Goal: Information Seeking & Learning: Learn about a topic

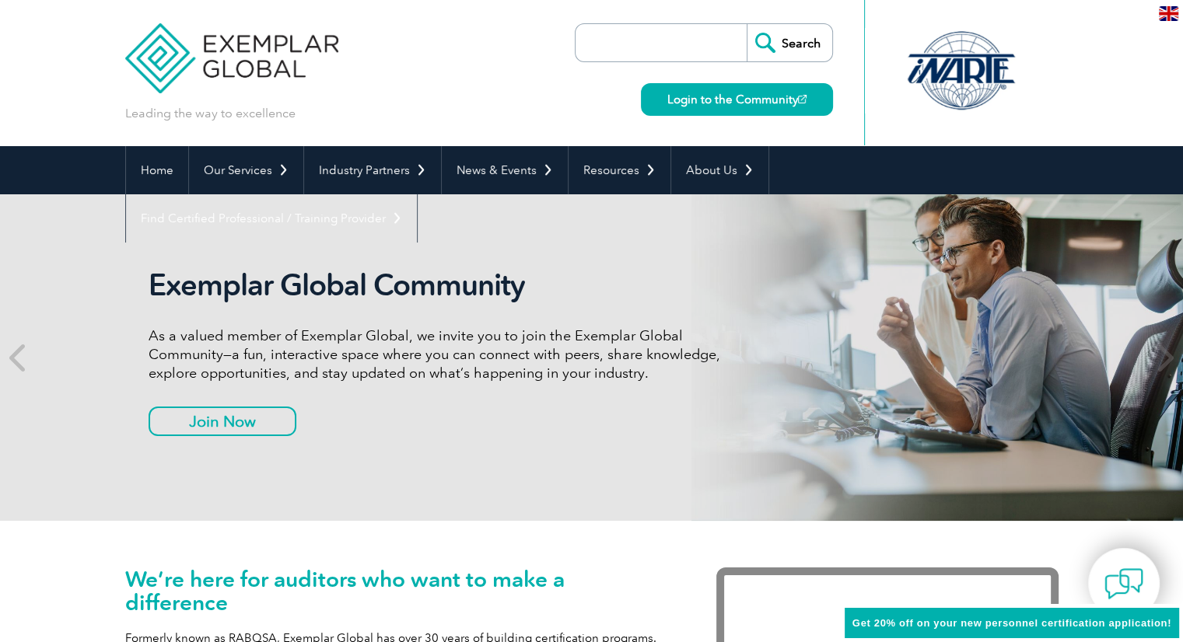
click at [651, 44] on input "search" at bounding box center [664, 42] width 163 height 37
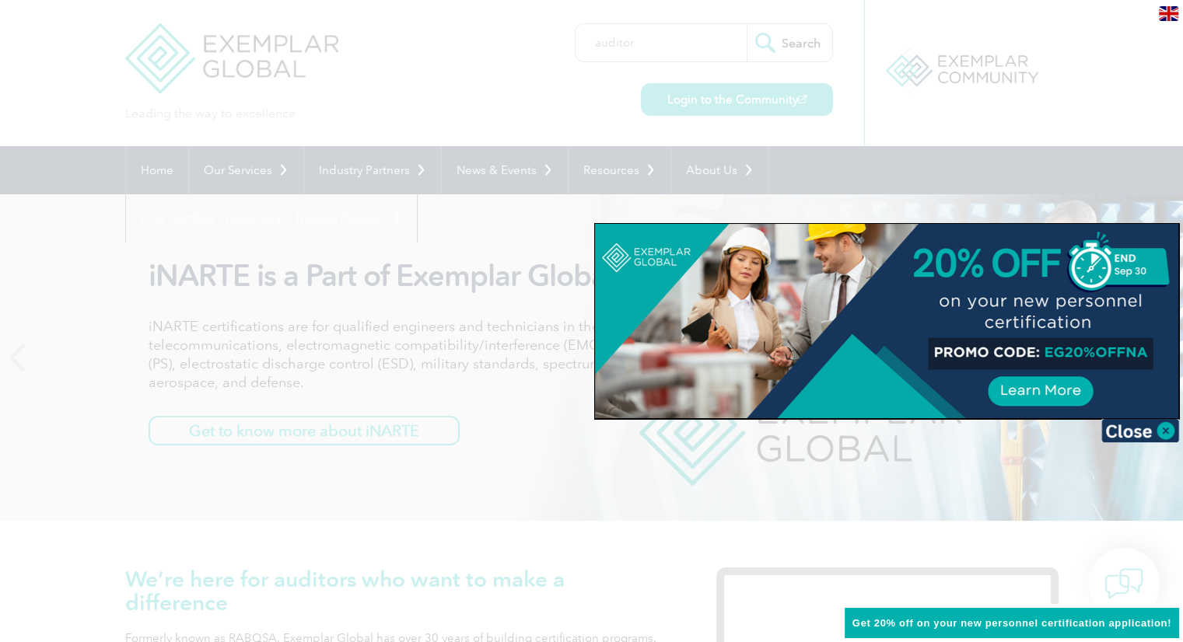
click at [654, 45] on div at bounding box center [591, 321] width 1183 height 642
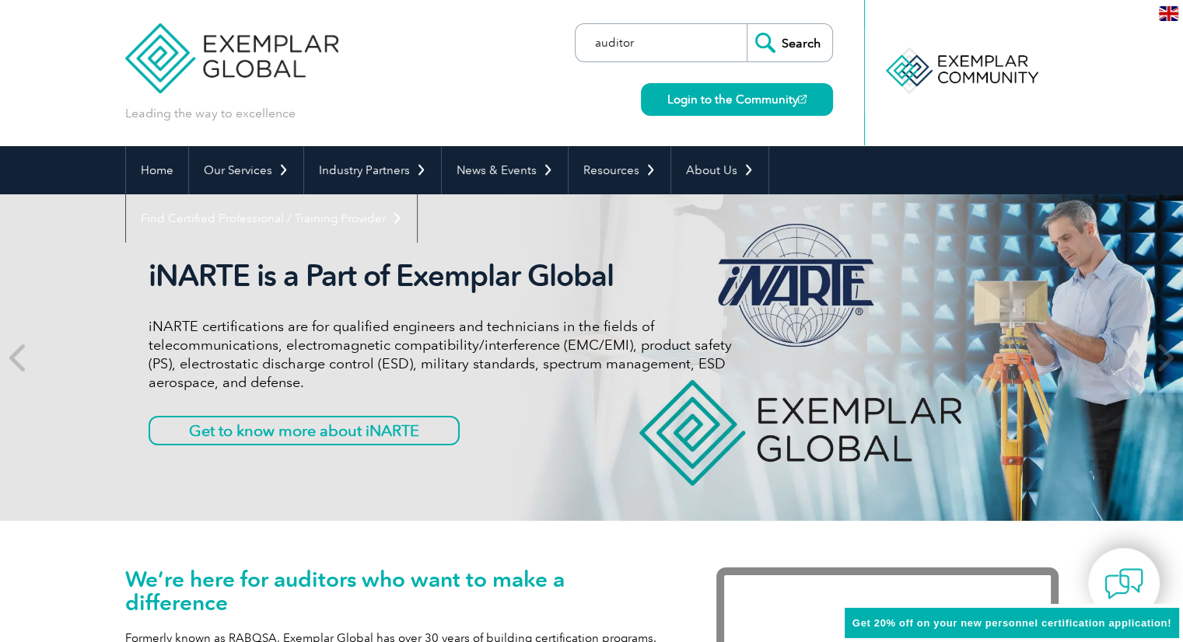
click at [654, 45] on input "auditor" at bounding box center [664, 42] width 163 height 37
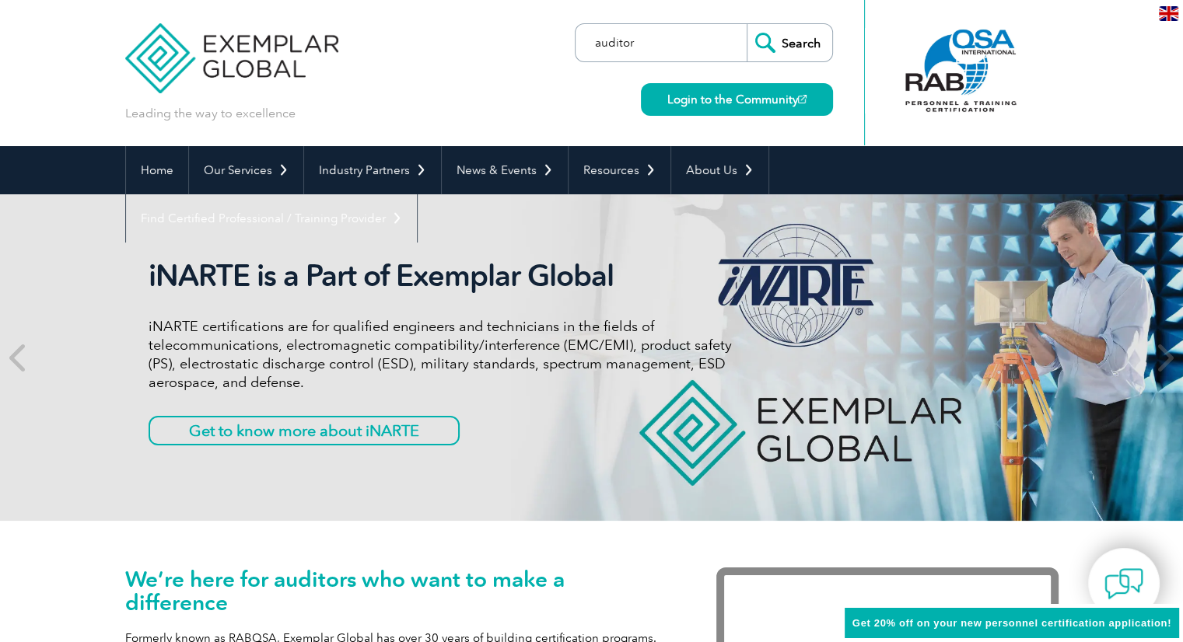
click at [654, 45] on input "auditor" at bounding box center [664, 42] width 163 height 37
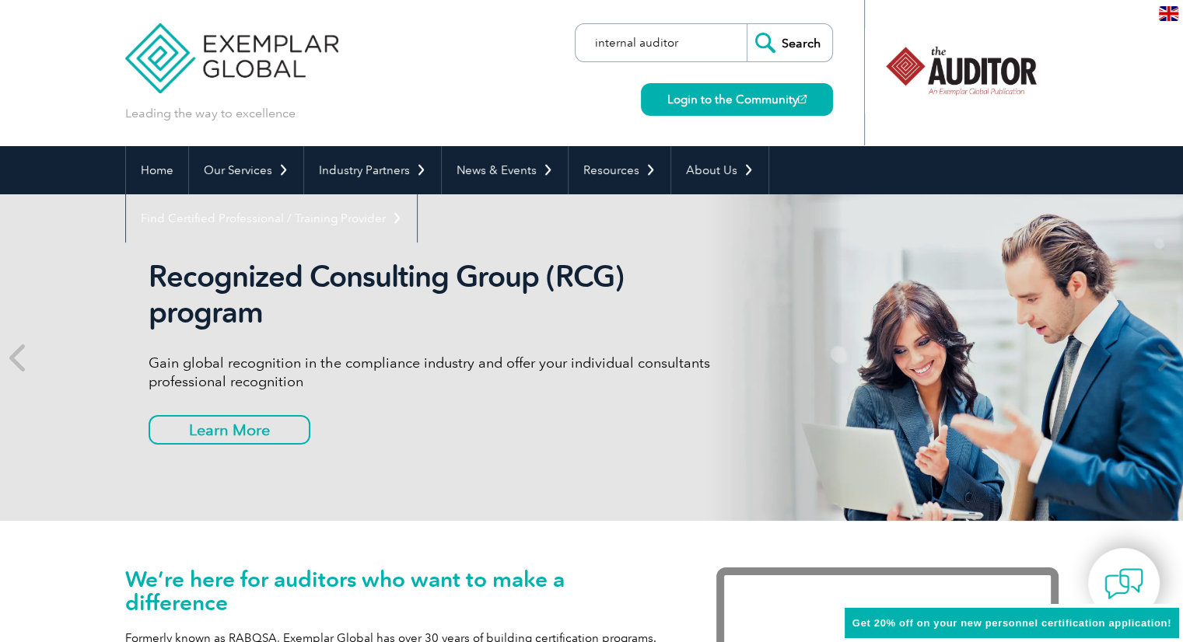
type input "internal auditor"
click at [747, 24] on input "Search" at bounding box center [790, 42] width 86 height 37
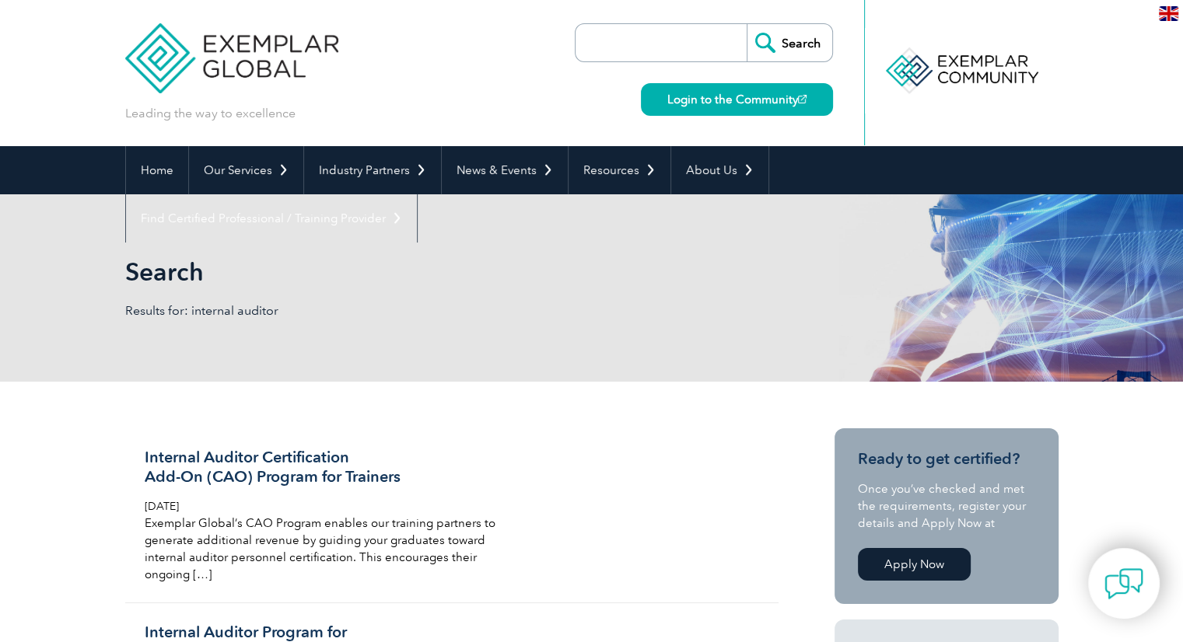
click at [616, 36] on input "search" at bounding box center [664, 42] width 163 height 37
click at [615, 58] on input "search" at bounding box center [664, 42] width 163 height 37
paste input "ISO 9001:2015 Internal Auditor"
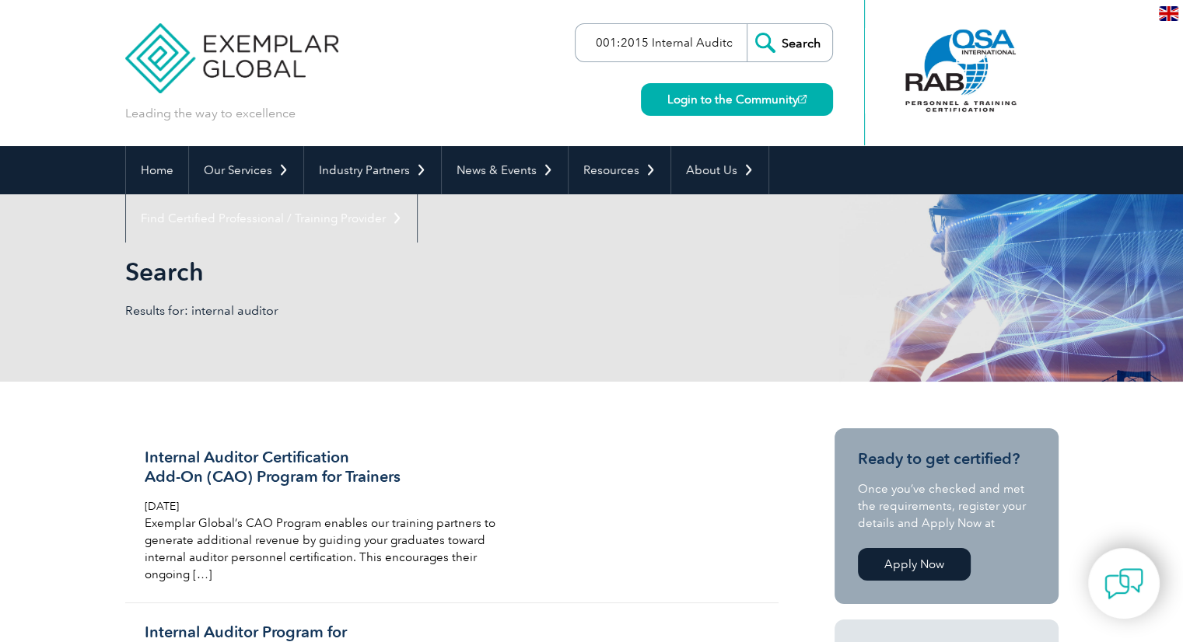
type input "ISO 9001:2015 Internal Auditor"
click at [765, 50] on input "Search" at bounding box center [790, 42] width 86 height 37
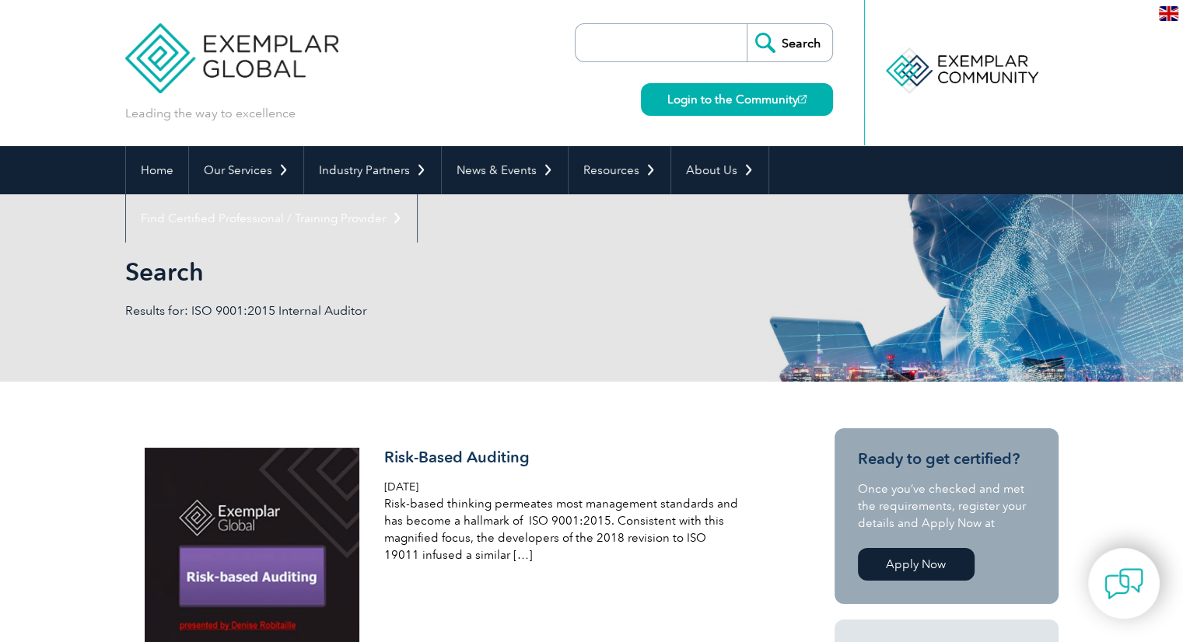
click at [606, 57] on input "search" at bounding box center [664, 42] width 163 height 37
paste input "ISO 9001:2015 Internal Auditor"
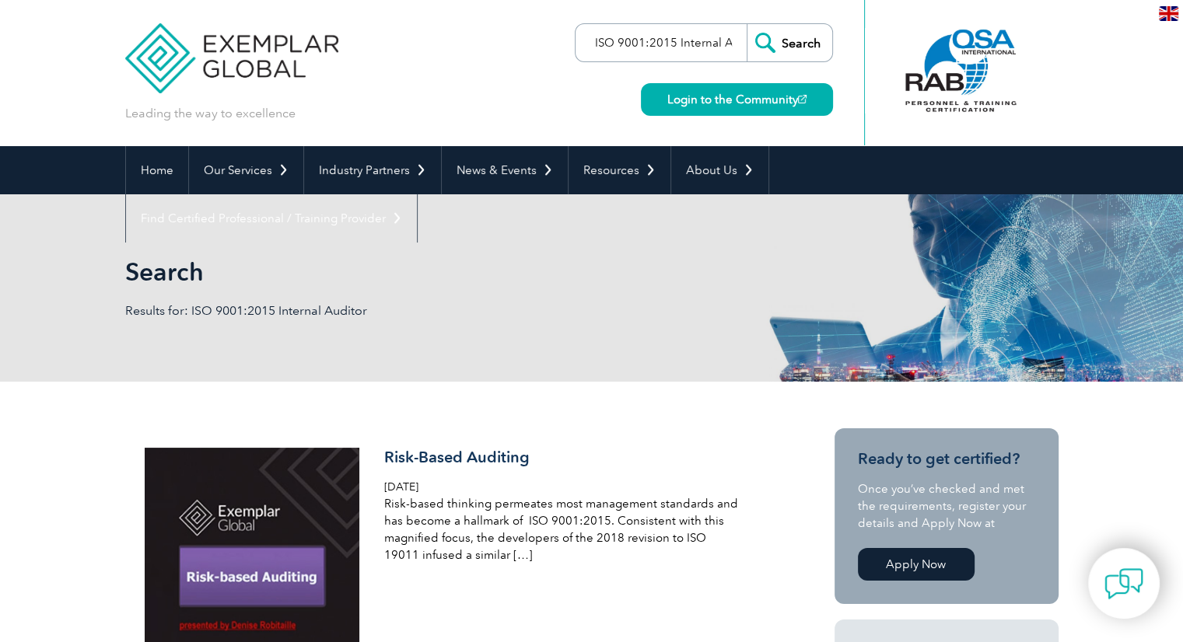
drag, startPoint x: 644, startPoint y: 44, endPoint x: 541, endPoint y: 57, distance: 103.5
click at [541, 57] on div "Leading the way to excellence Search" at bounding box center [591, 73] width 933 height 146
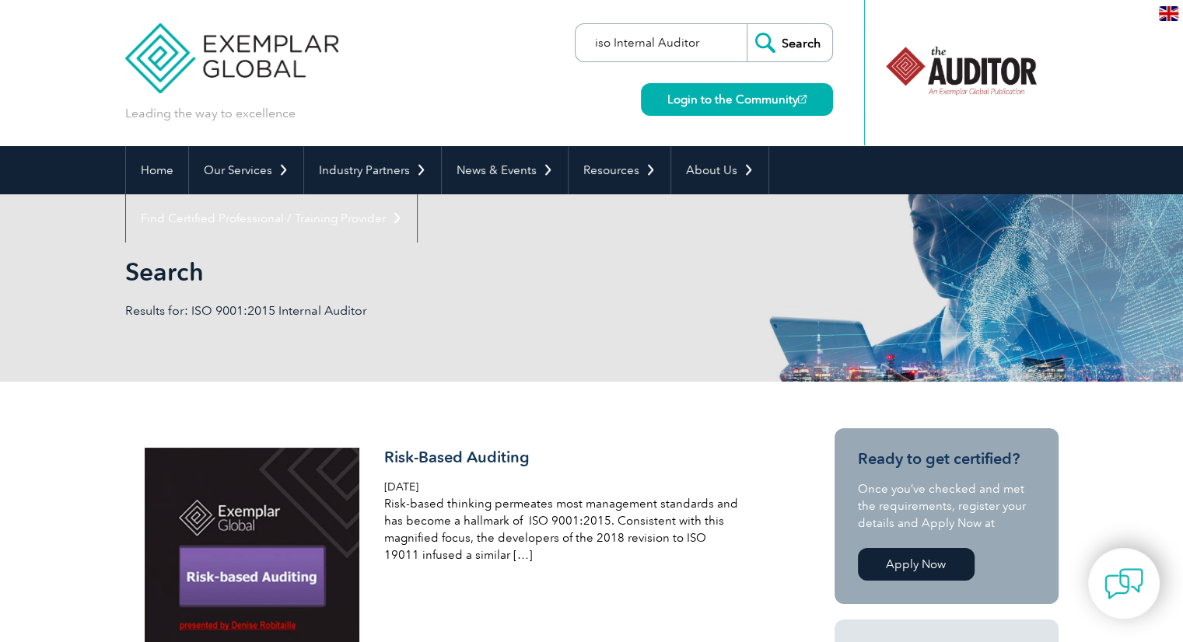
type input "iso Internal Auditor"
click at [747, 24] on input "Search" at bounding box center [790, 42] width 86 height 37
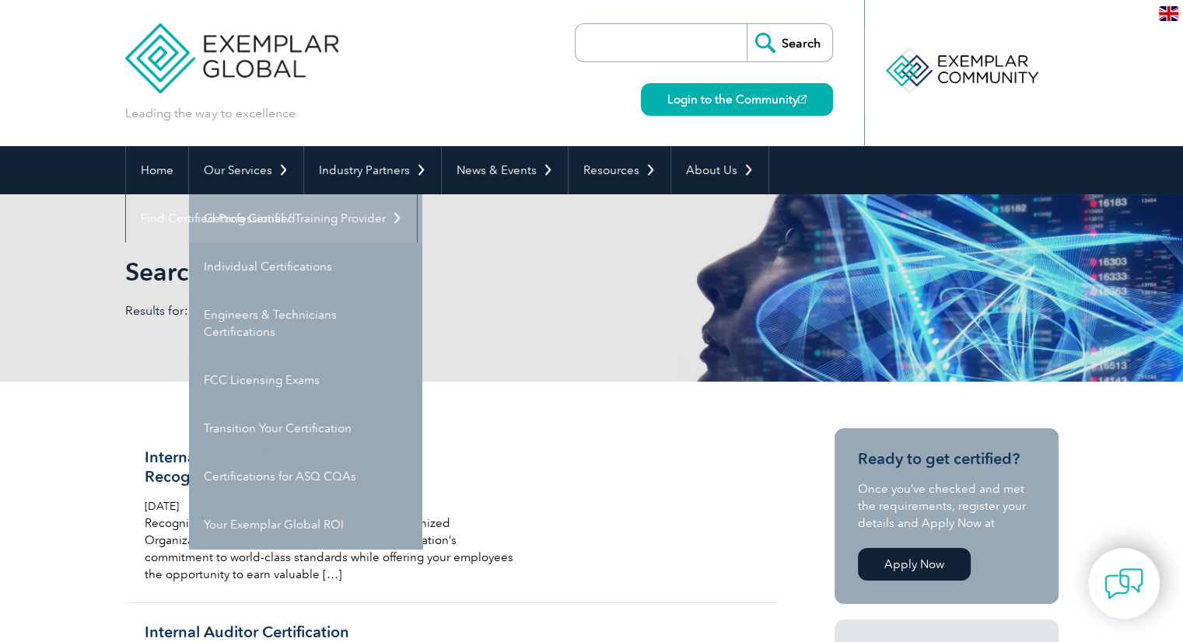
click at [257, 220] on link "Getting Certified" at bounding box center [305, 218] width 233 height 48
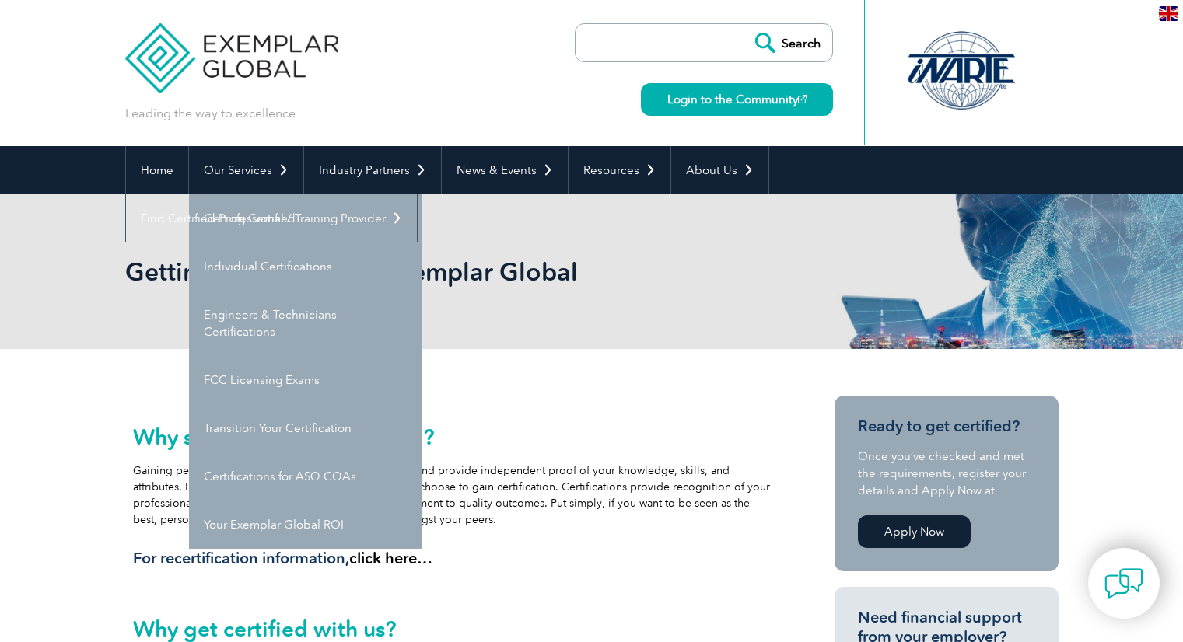
click at [252, 193] on link "Our Services" at bounding box center [246, 170] width 114 height 48
click at [262, 275] on link "Individual Certifications" at bounding box center [305, 267] width 233 height 48
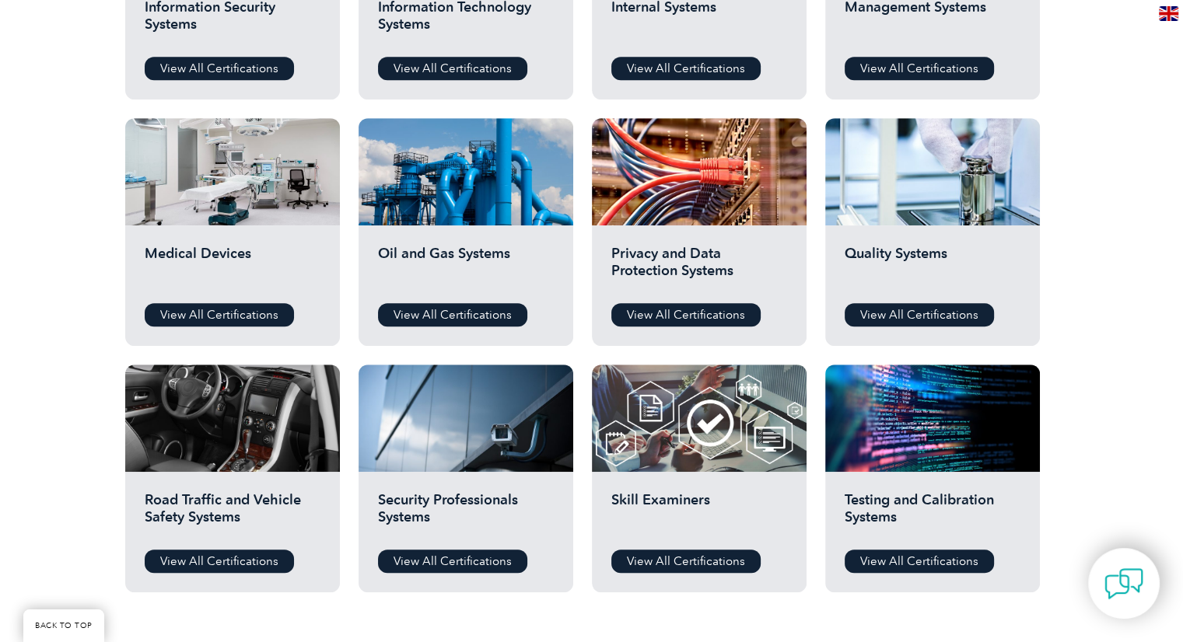
scroll to position [1058, 0]
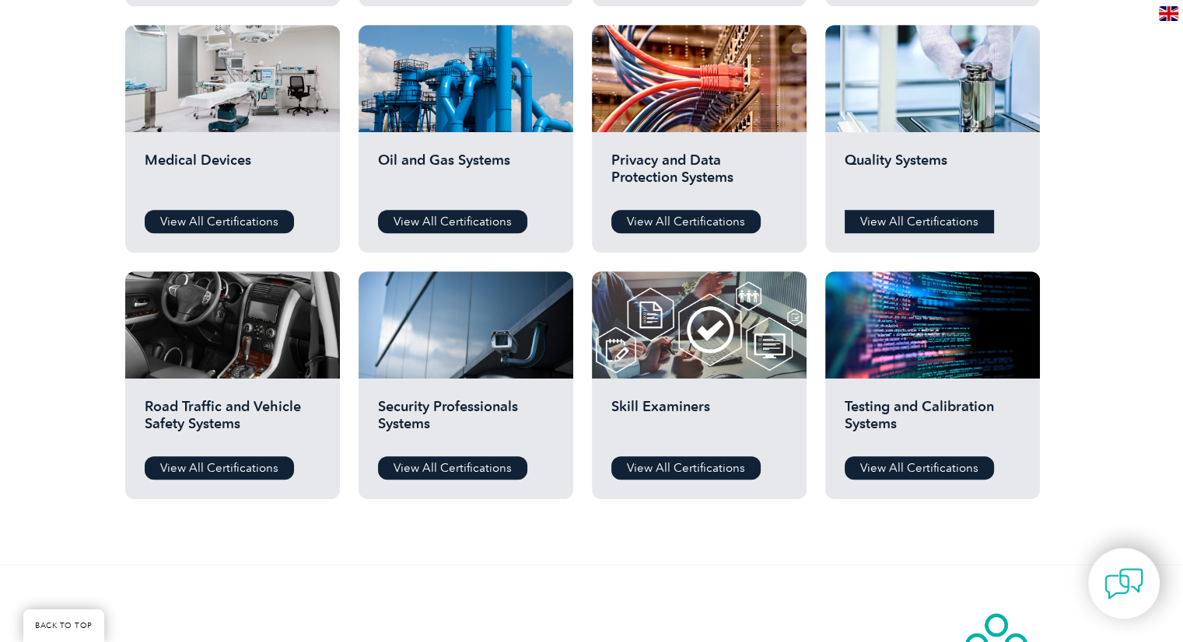
click at [897, 231] on link "View All Certifications" at bounding box center [919, 221] width 149 height 23
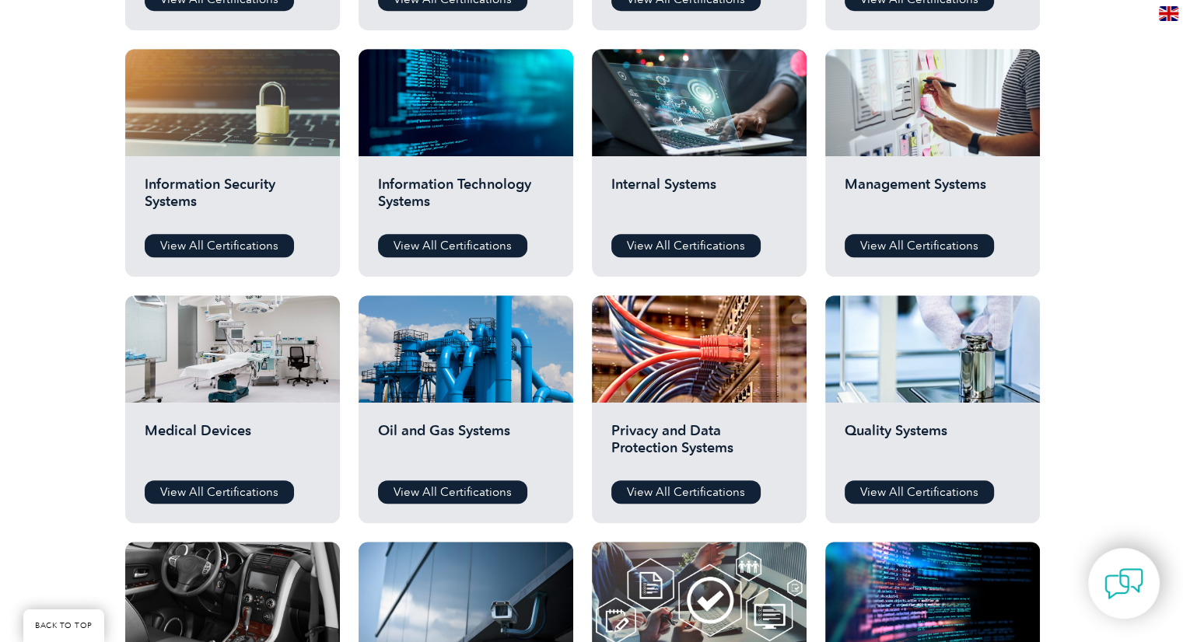
scroll to position [793, 0]
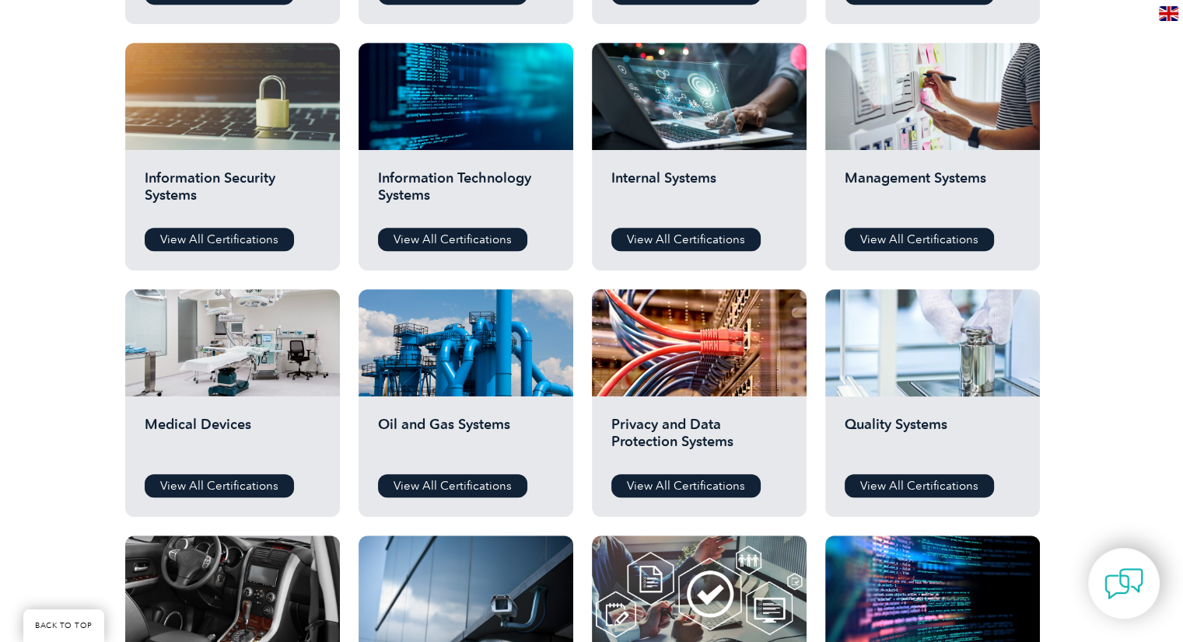
click at [903, 393] on div at bounding box center [932, 342] width 215 height 107
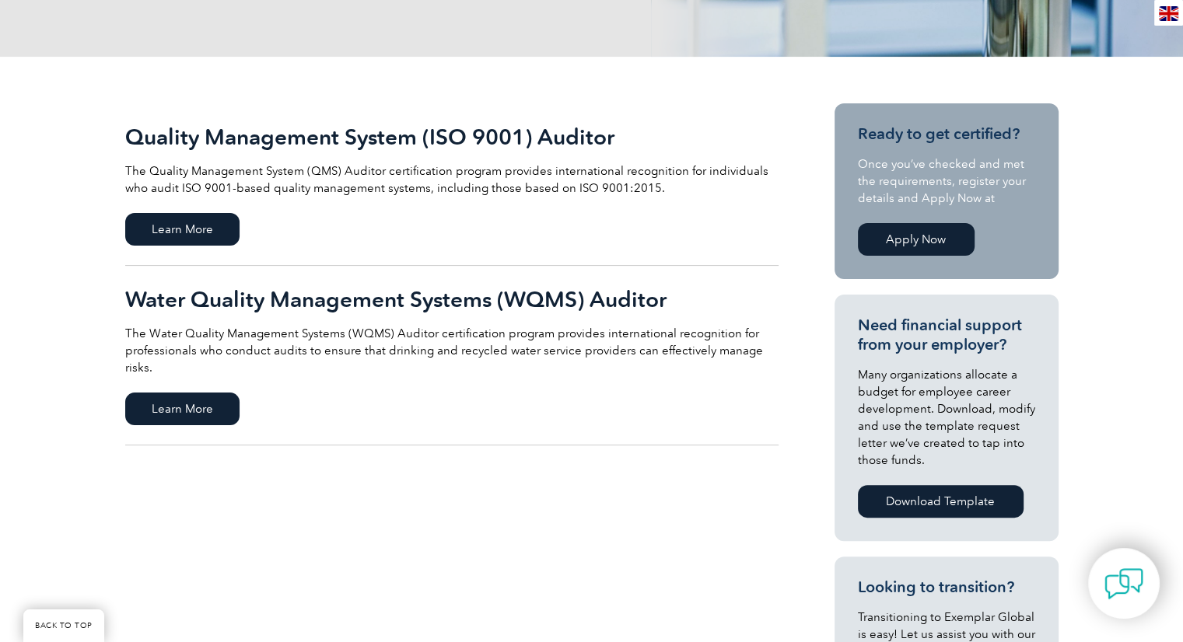
scroll to position [249, 0]
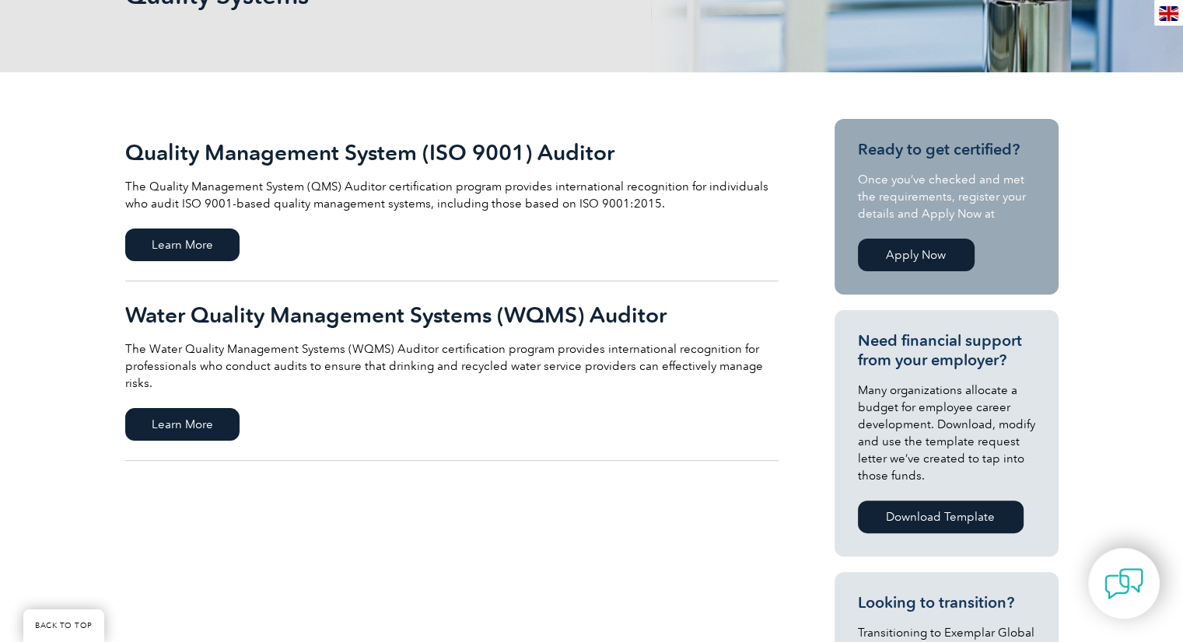
scroll to position [249, 0]
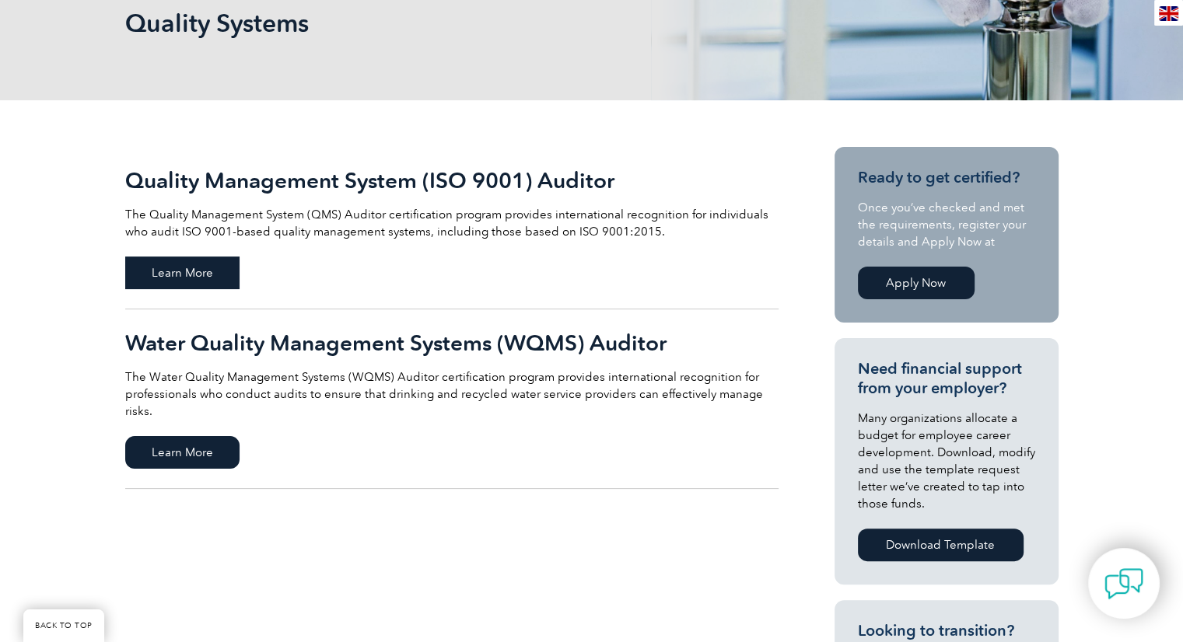
click at [190, 280] on span "Learn More" at bounding box center [182, 273] width 114 height 33
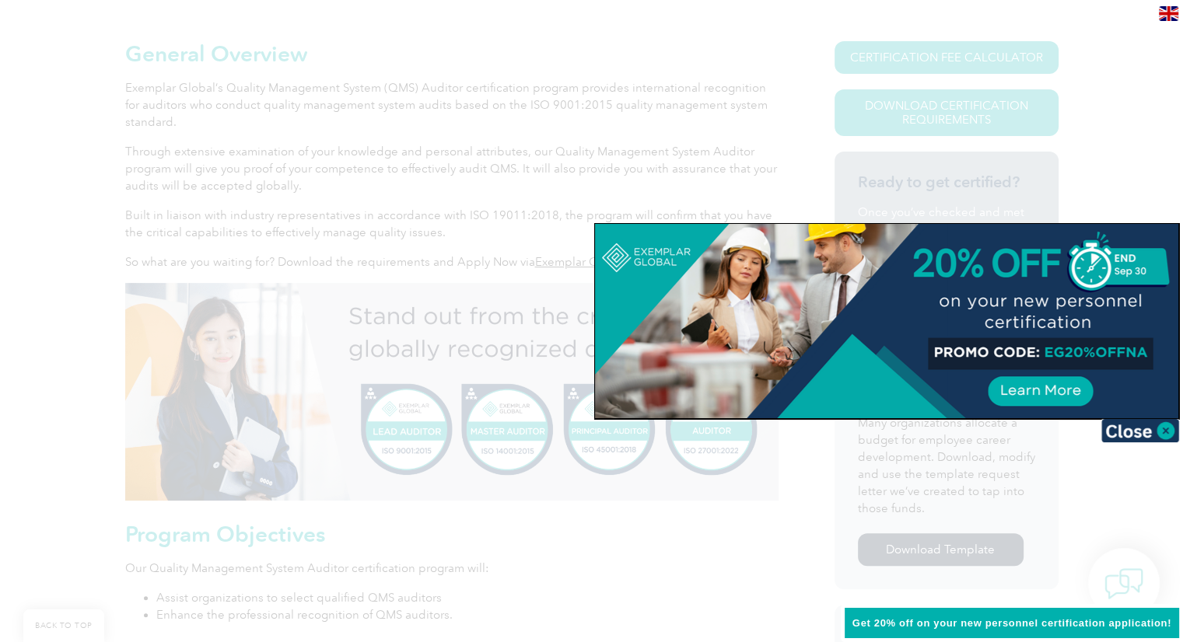
scroll to position [450, 0]
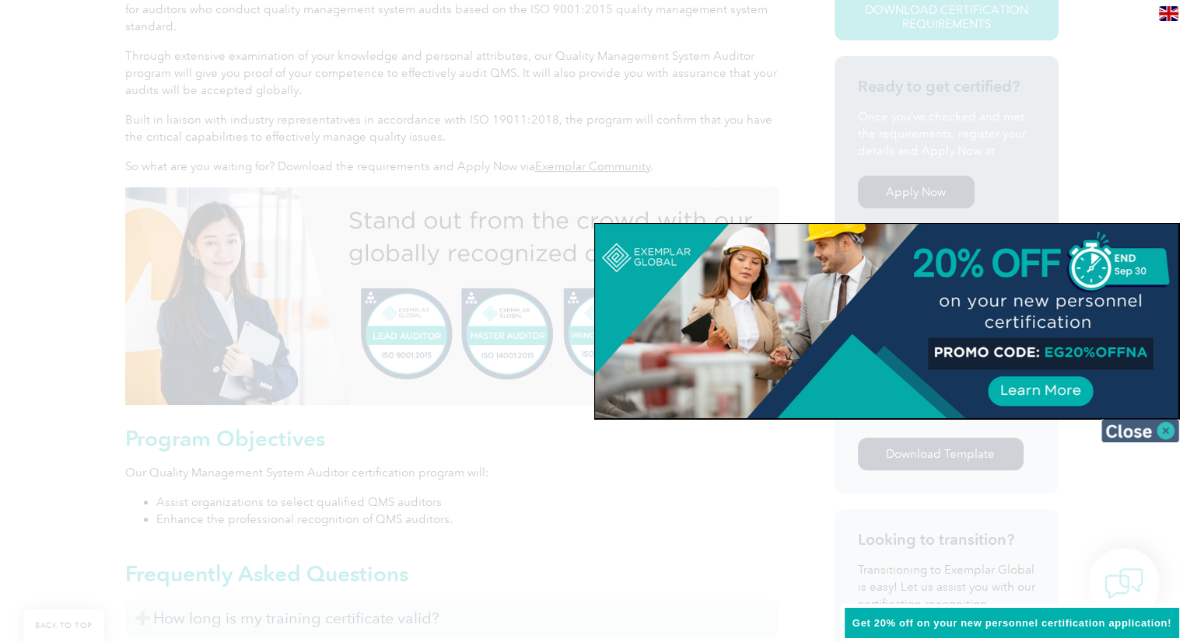
click at [1166, 432] on img at bounding box center [1140, 430] width 78 height 23
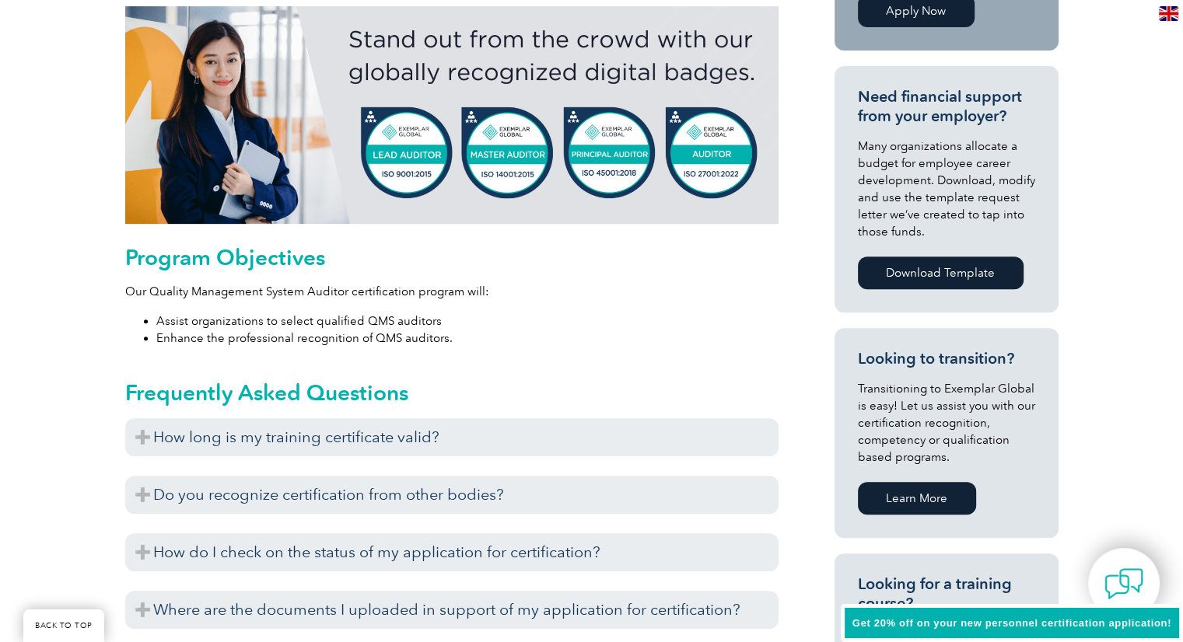
scroll to position [637, 0]
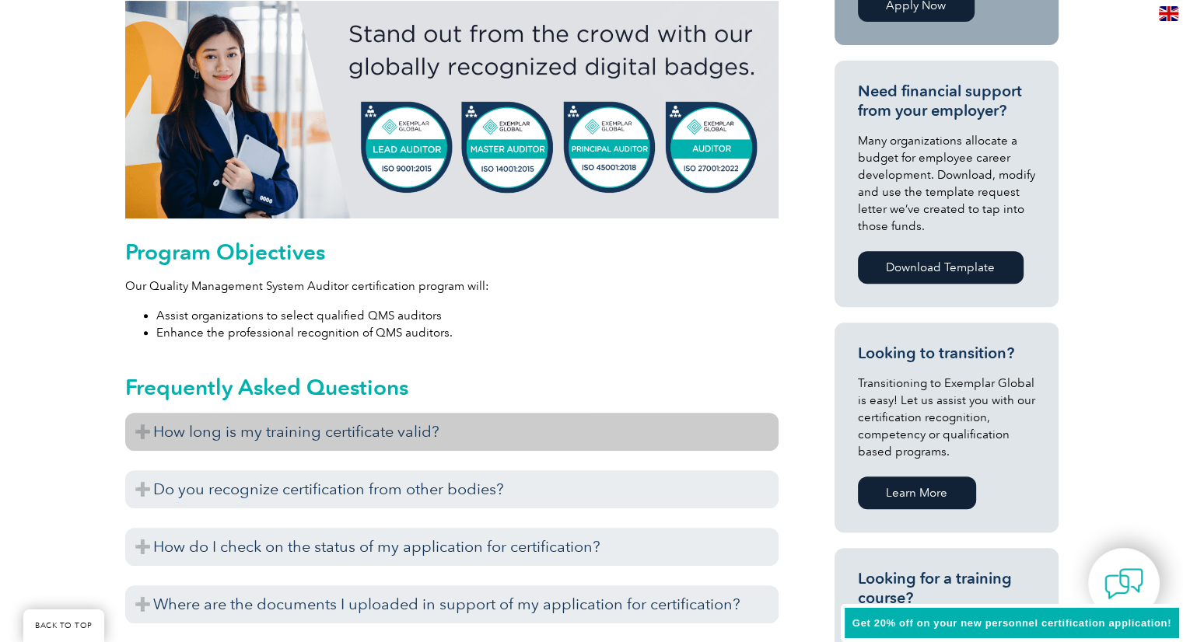
click at [431, 427] on h3 "How long is my training certificate valid?" at bounding box center [451, 432] width 653 height 38
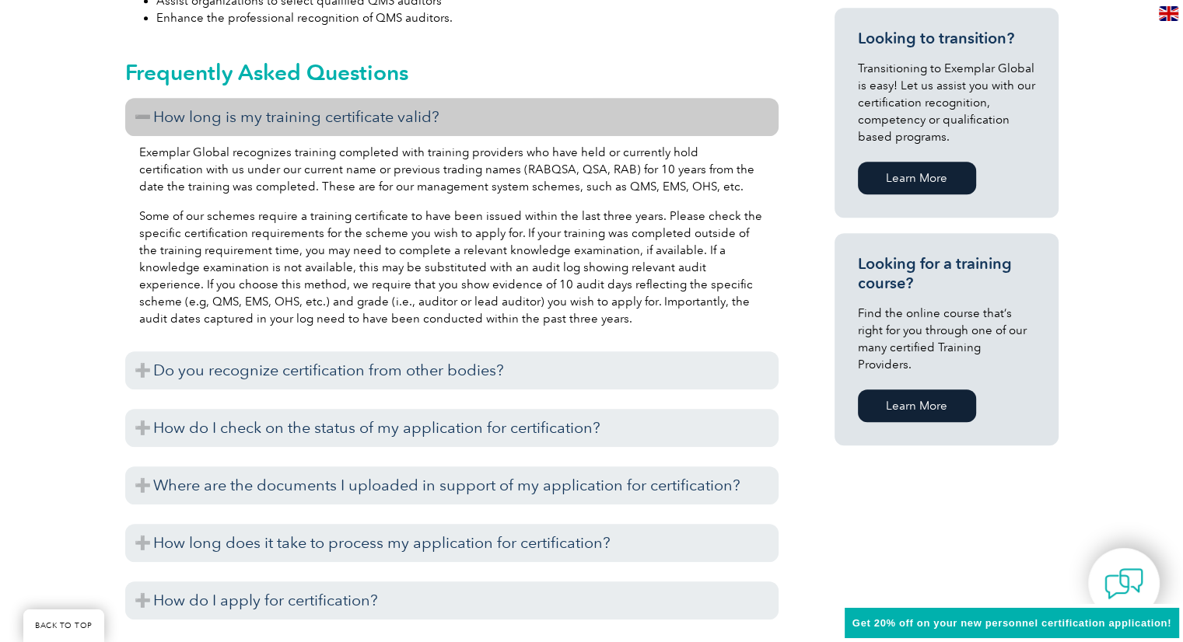
scroll to position [948, 0]
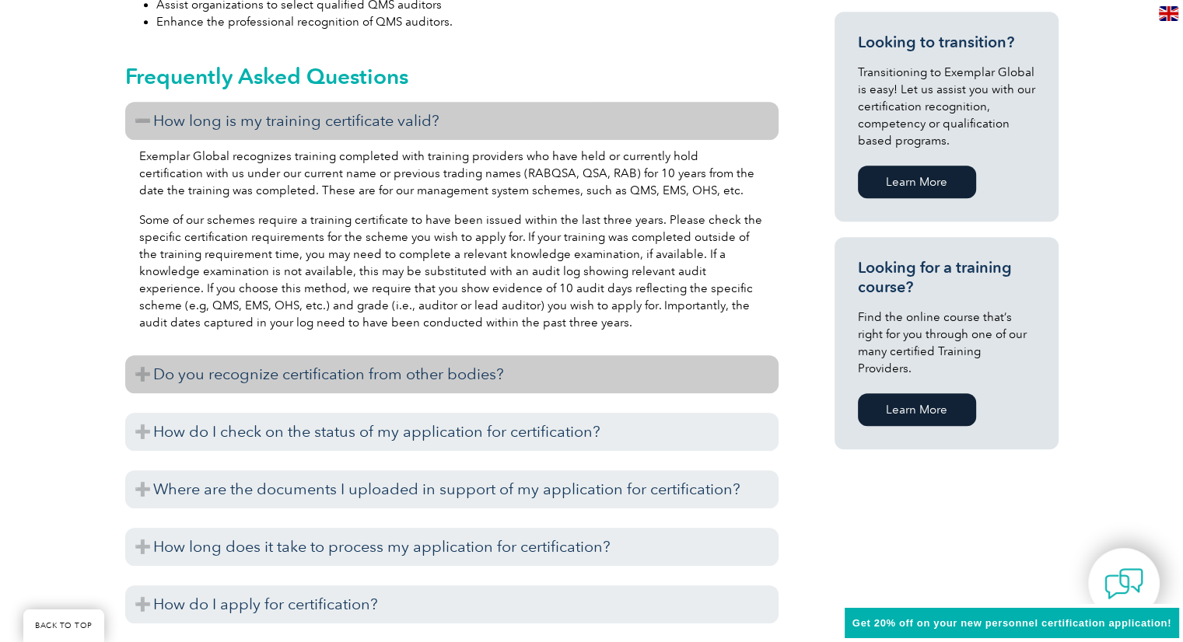
click at [416, 383] on h3 "Do you recognize certification from other bodies?" at bounding box center [451, 374] width 653 height 38
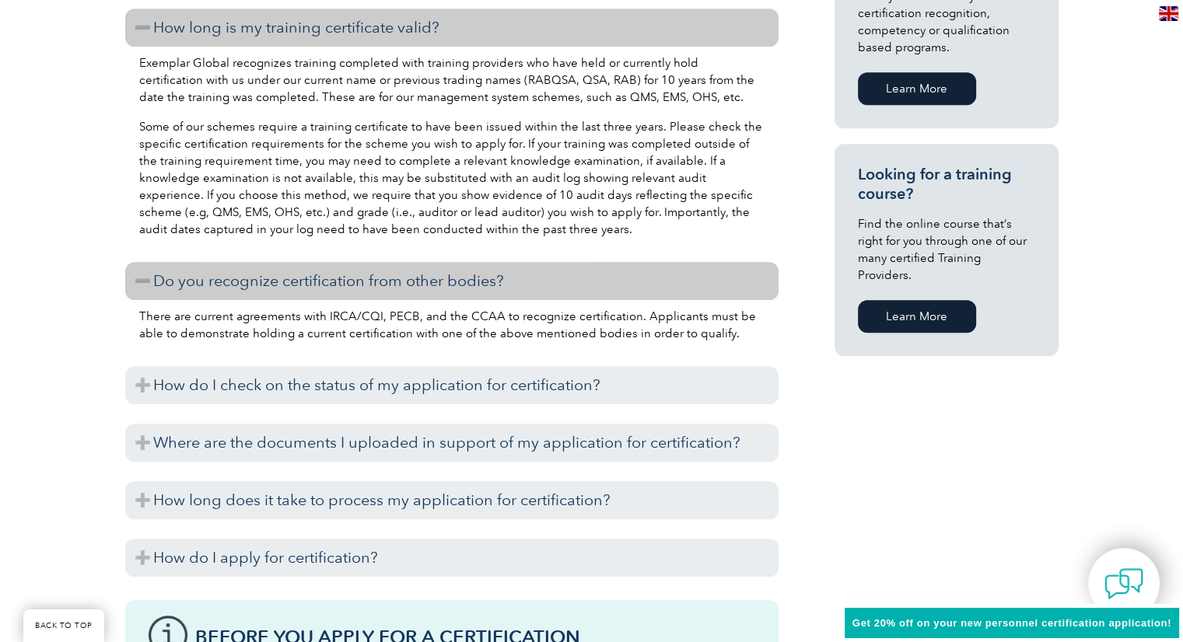
scroll to position [1072, 0]
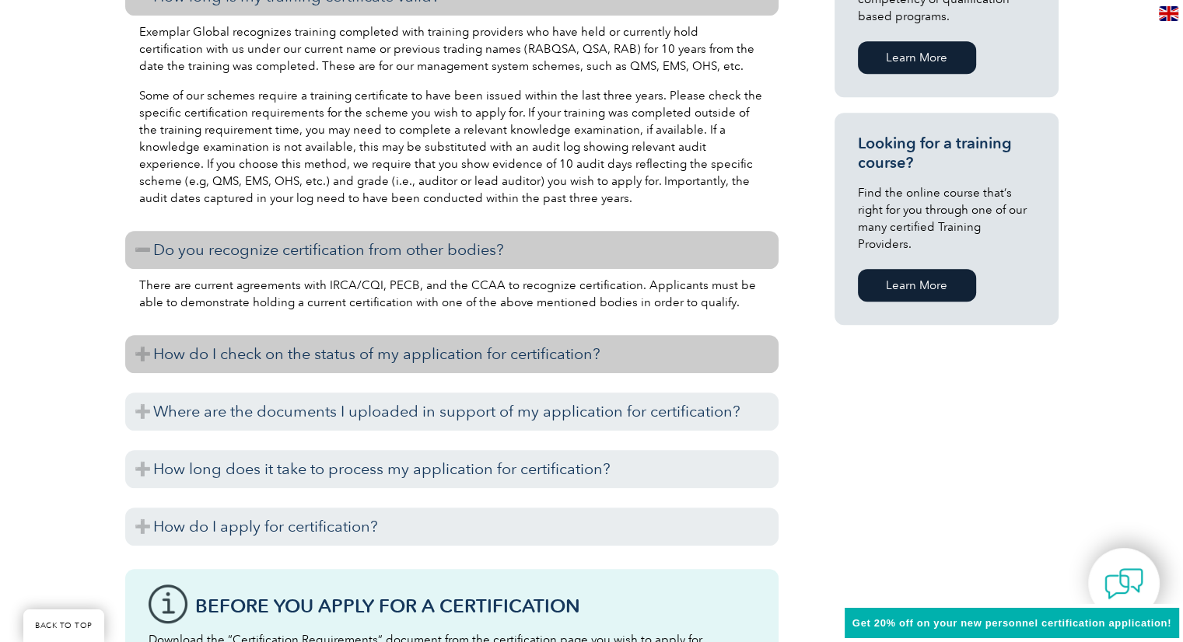
click at [370, 355] on h3 "How do I check on the status of my application for certification?" at bounding box center [451, 354] width 653 height 38
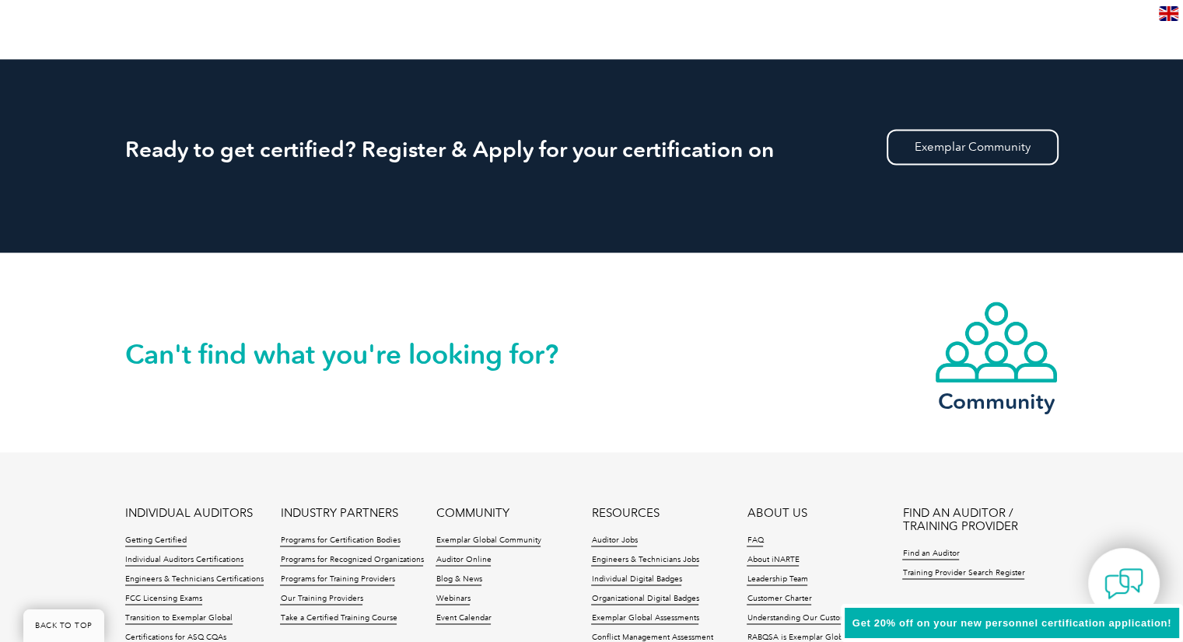
scroll to position [2285, 0]
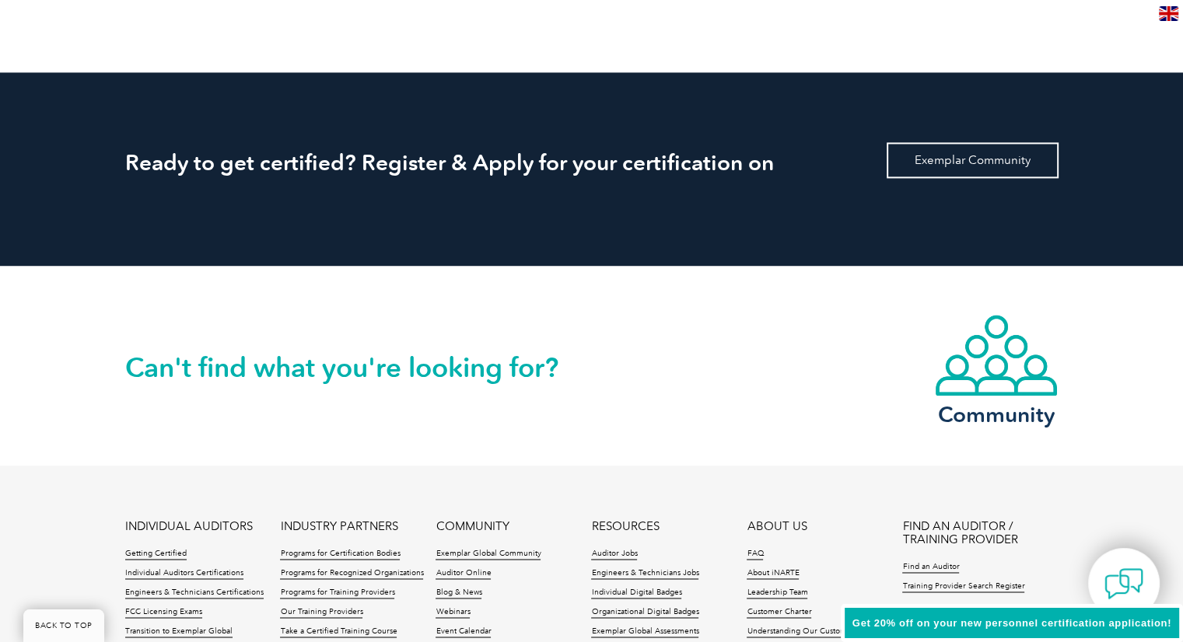
click at [970, 154] on link "Exemplar Community" at bounding box center [972, 160] width 172 height 36
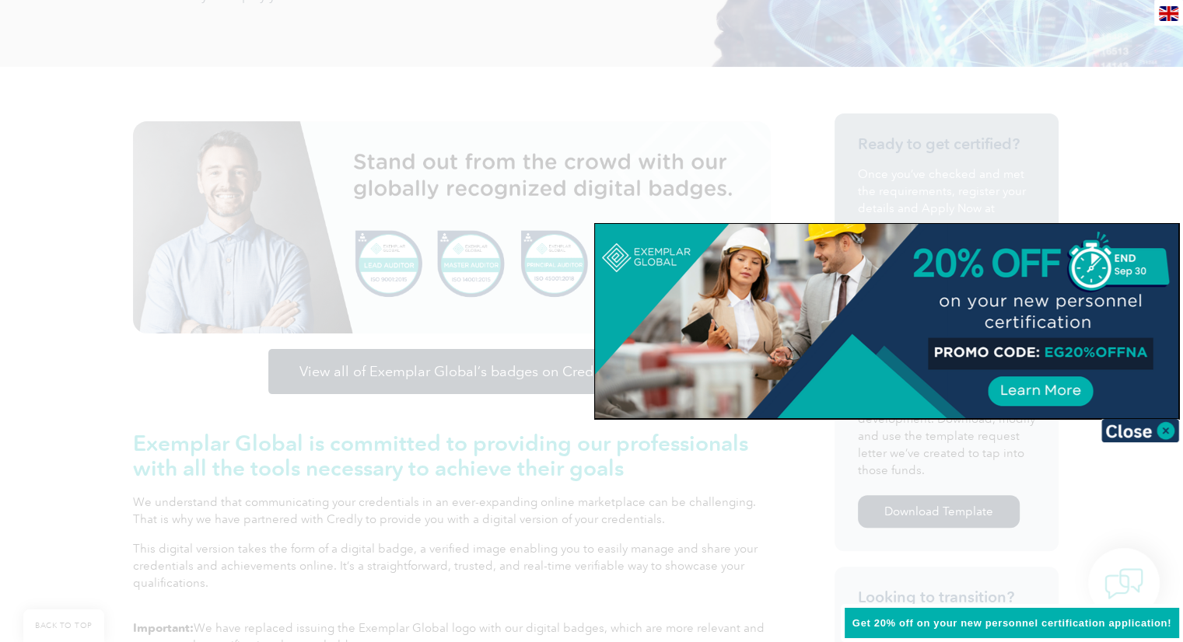
scroll to position [311, 0]
click at [1161, 439] on img at bounding box center [1140, 430] width 78 height 23
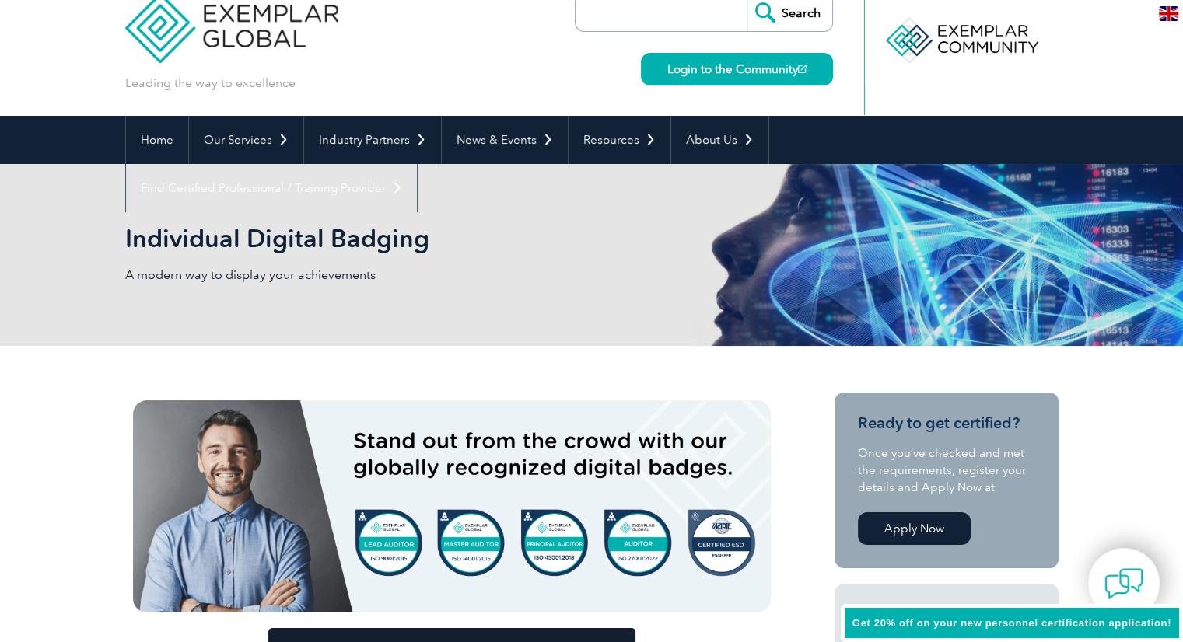
scroll to position [0, 0]
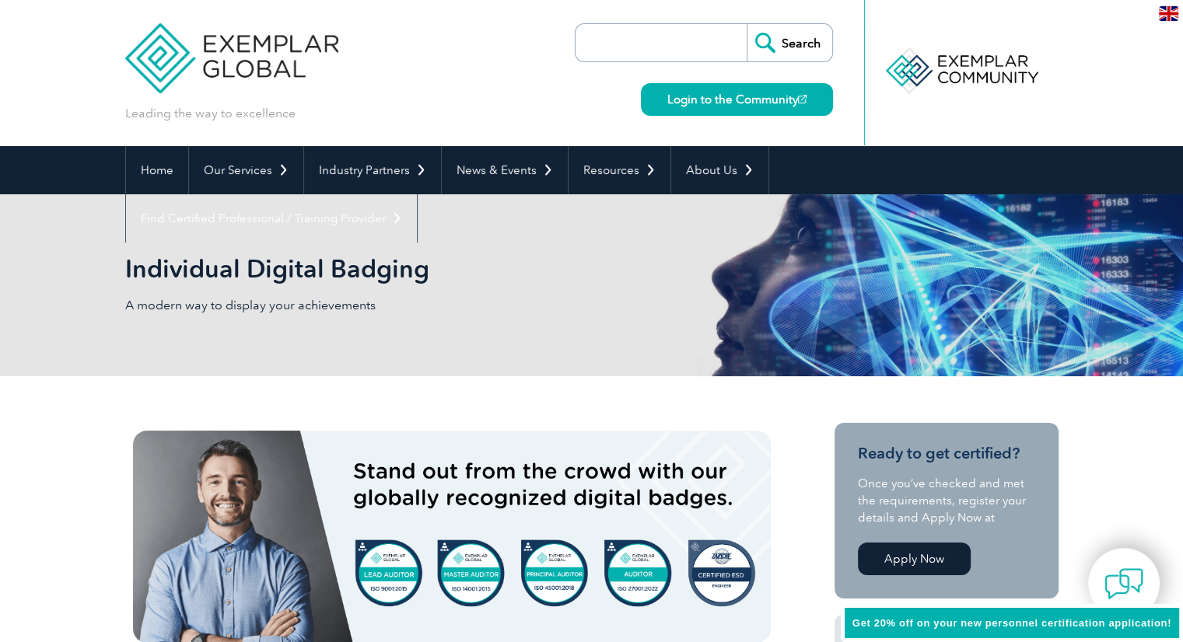
click at [1163, 17] on img at bounding box center [1168, 13] width 19 height 15
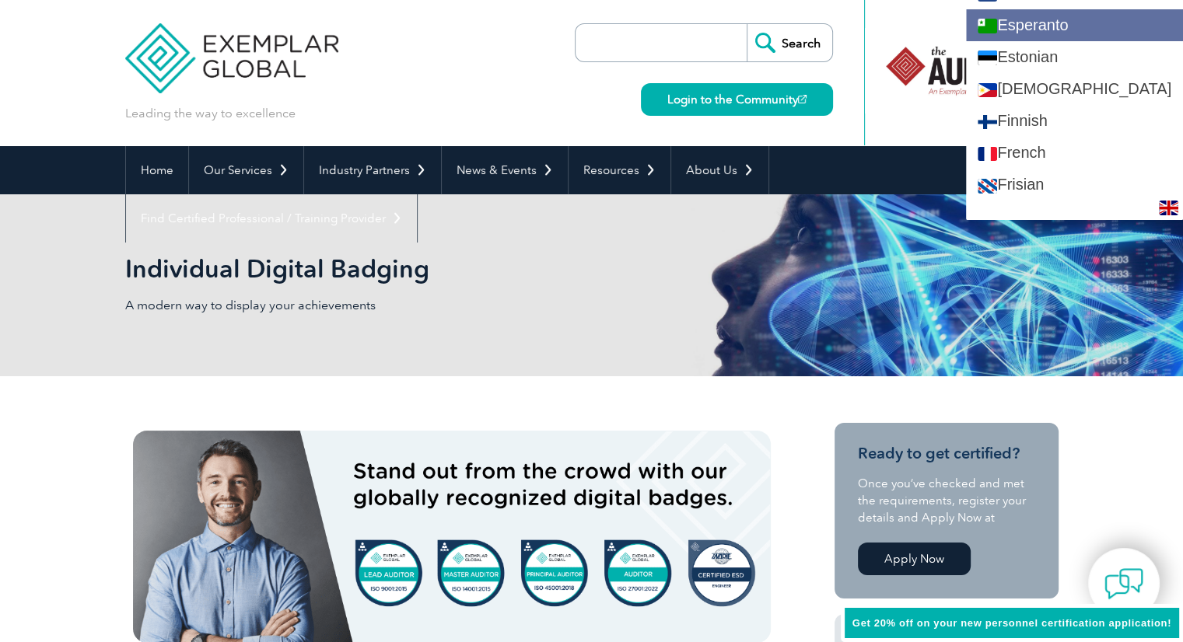
scroll to position [651, 0]
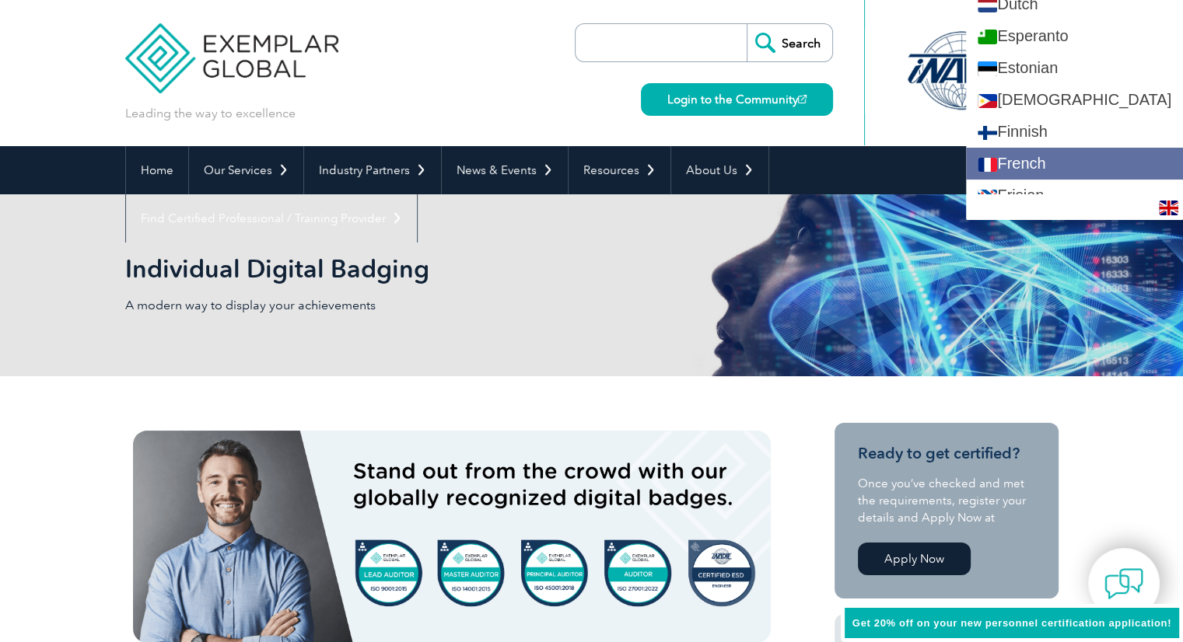
click at [1041, 150] on link "French" at bounding box center [1074, 164] width 217 height 32
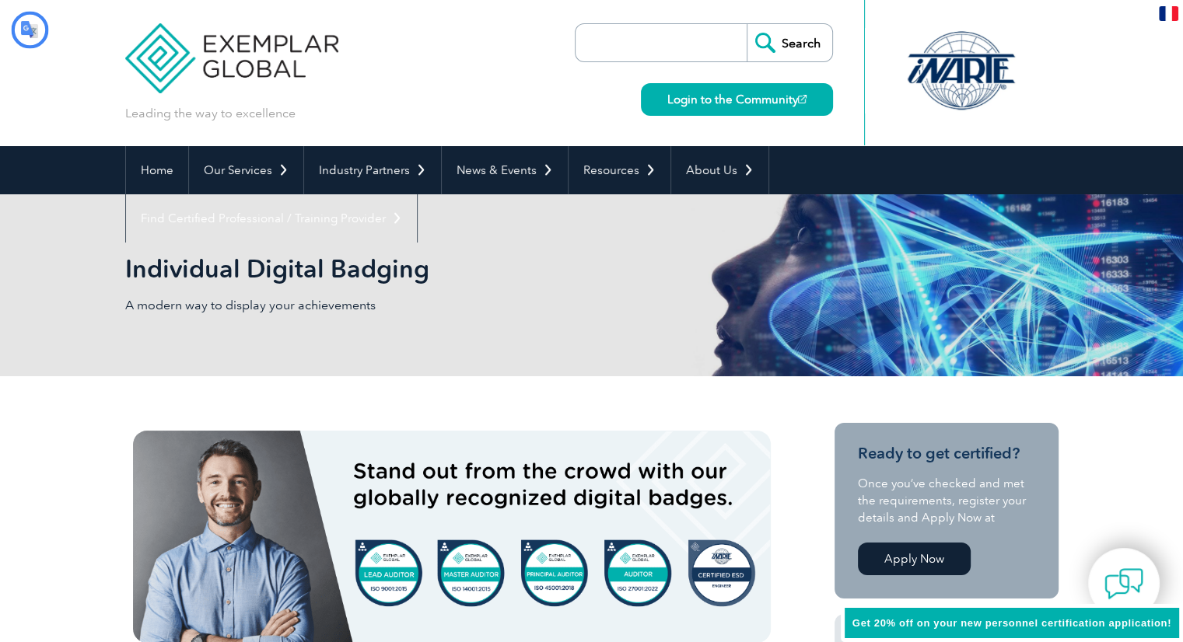
scroll to position [0, 0]
type input "Recherche"
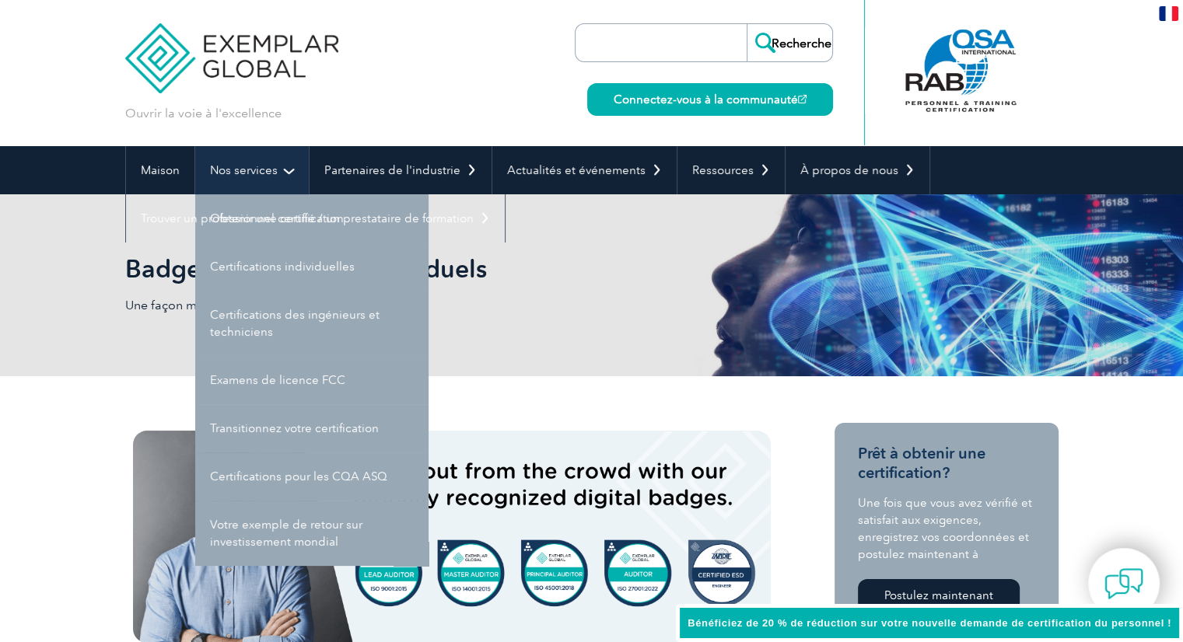
click at [274, 184] on link "Nos services" at bounding box center [252, 170] width 114 height 48
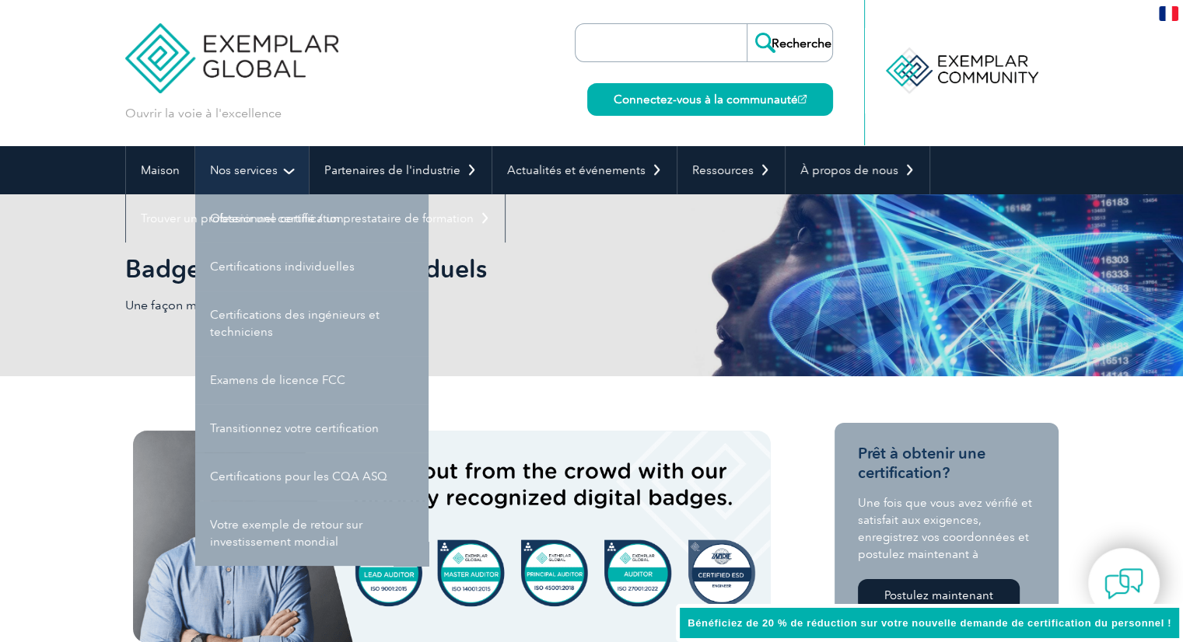
click at [236, 163] on font "Nos services" at bounding box center [244, 170] width 68 height 14
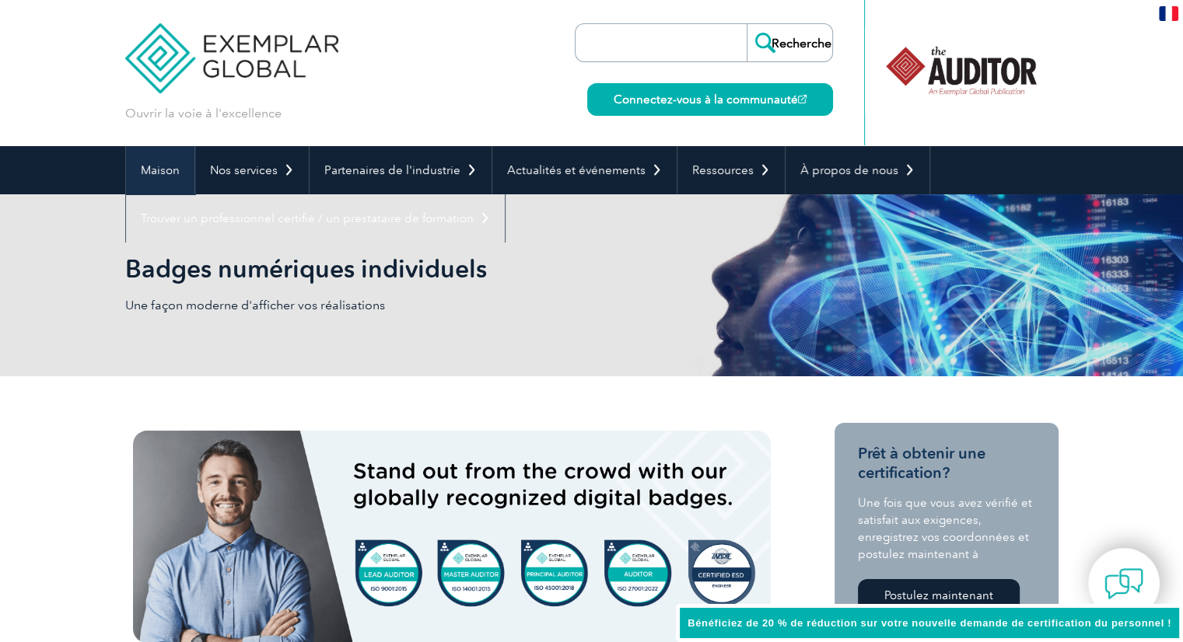
click at [170, 172] on font "Maison" at bounding box center [160, 170] width 39 height 14
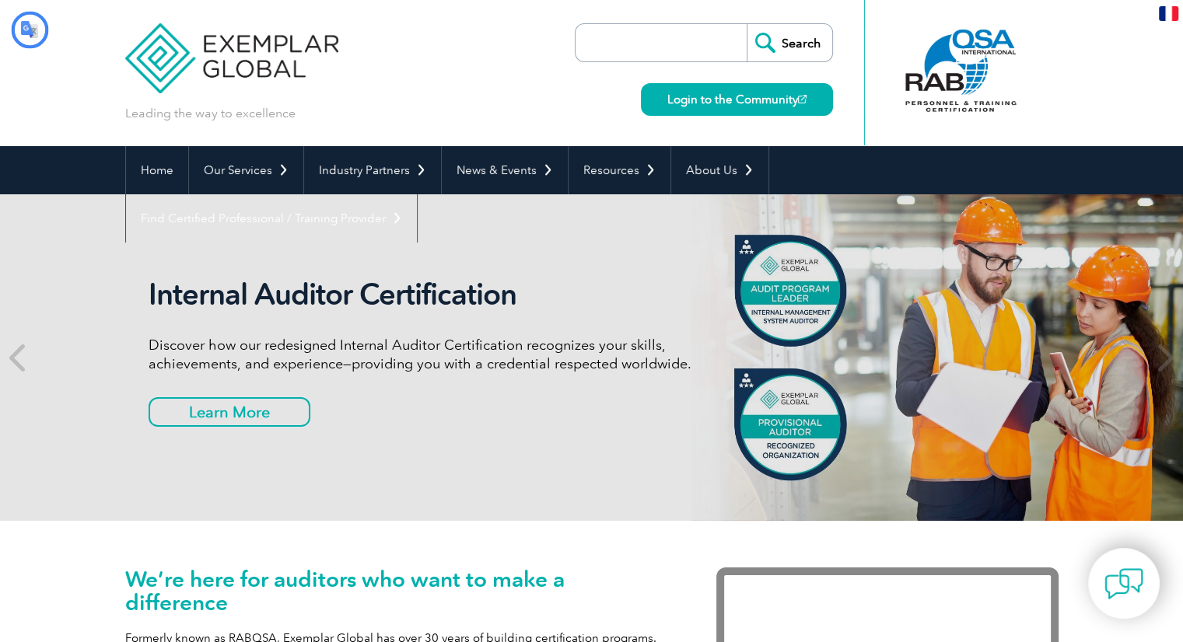
type input "Recherche"
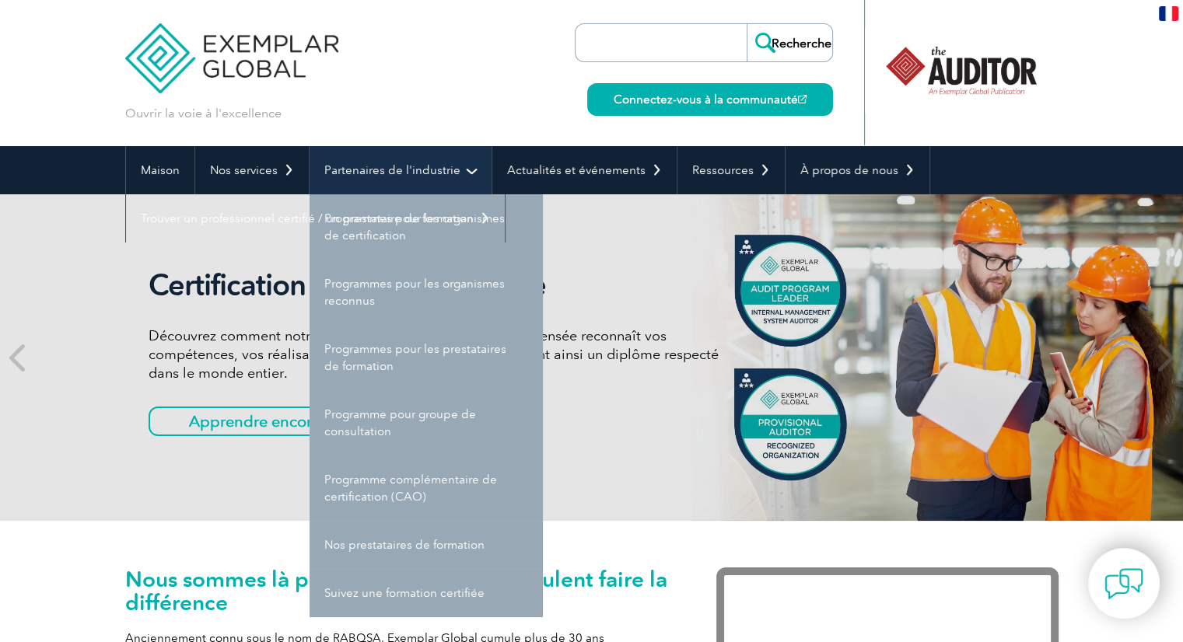
drag, startPoint x: 466, startPoint y: 166, endPoint x: 454, endPoint y: 167, distance: 11.7
click at [454, 167] on link "Partenaires de l'industrie" at bounding box center [400, 170] width 182 height 48
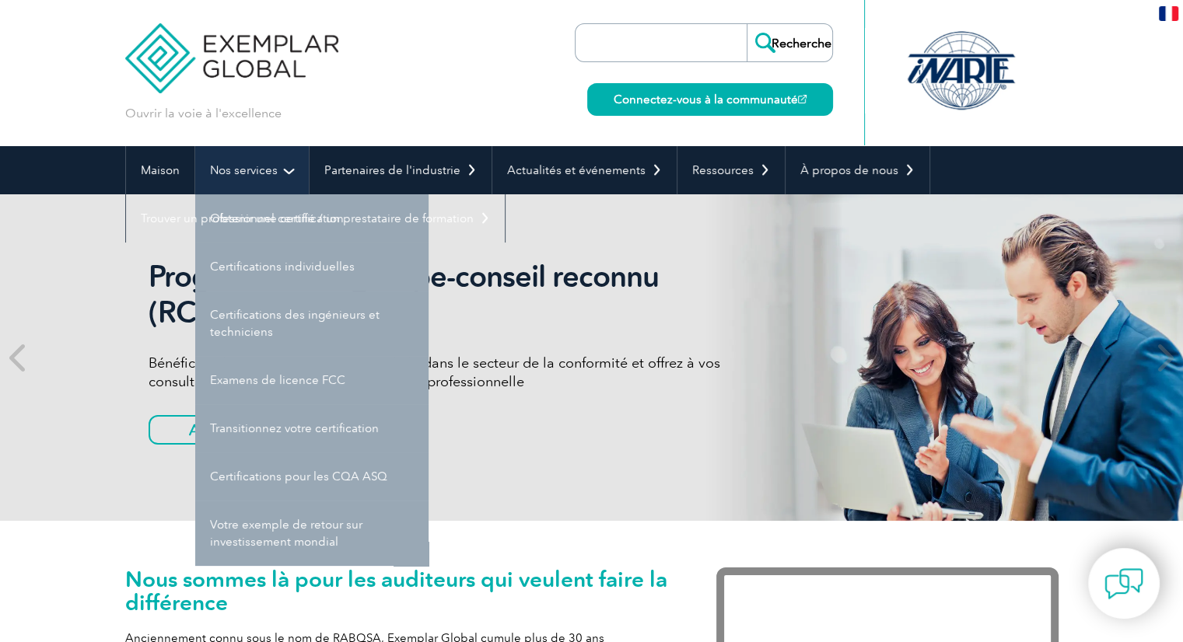
click at [277, 170] on link "Nos services" at bounding box center [252, 170] width 114 height 48
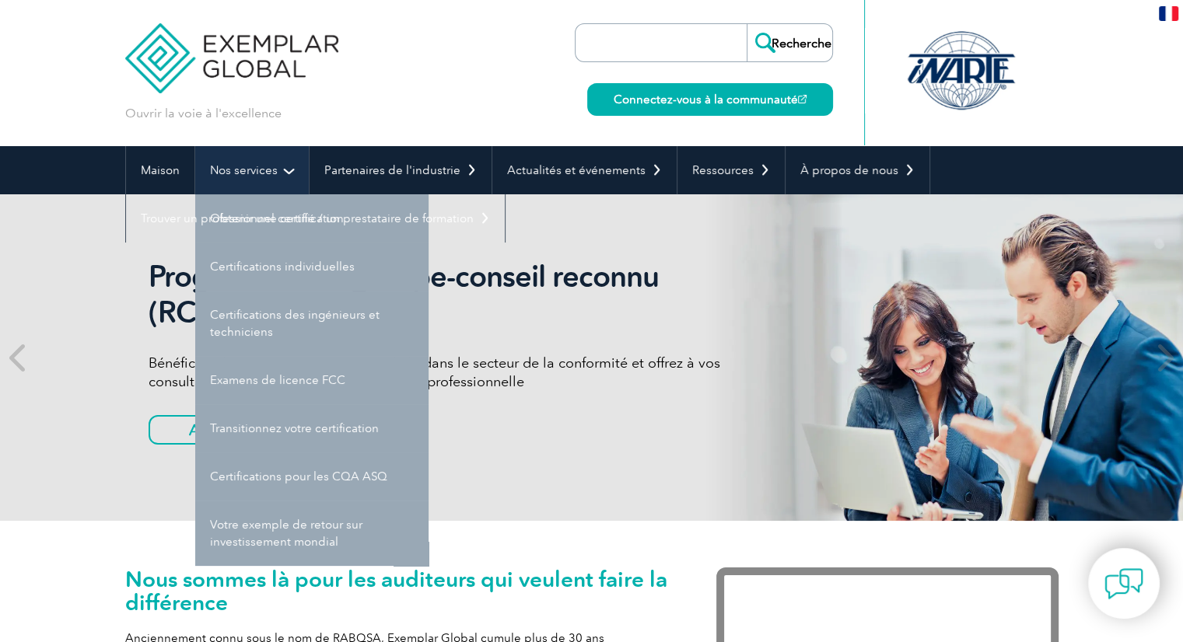
click at [277, 170] on link "Nos services" at bounding box center [252, 170] width 114 height 48
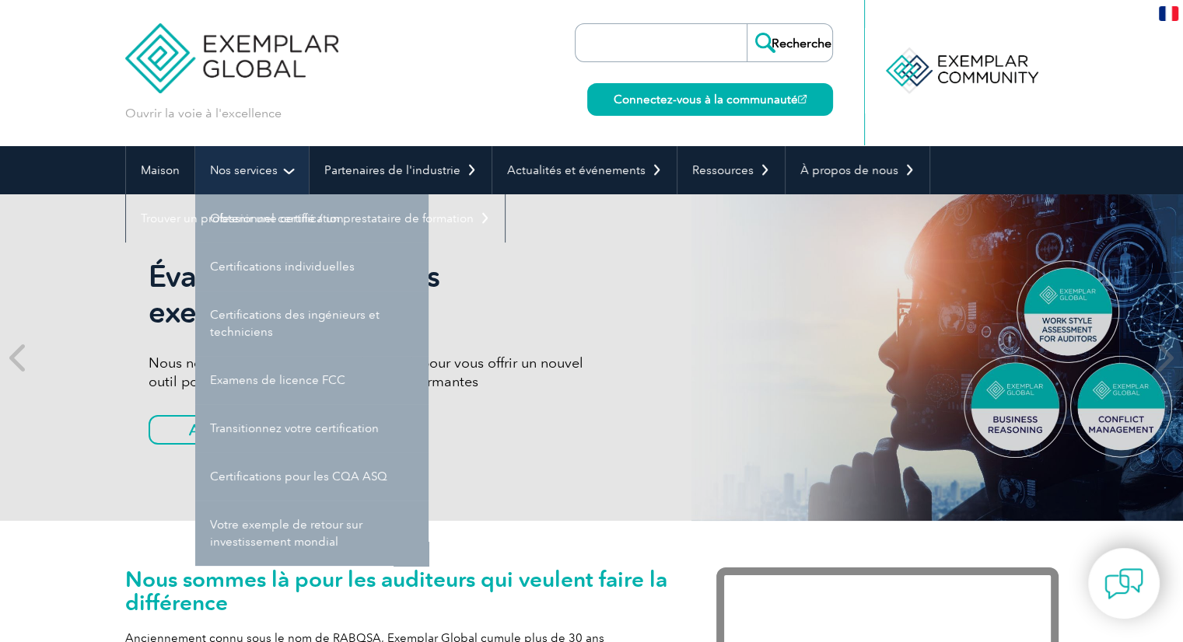
click at [264, 186] on link "Nos services" at bounding box center [252, 170] width 114 height 48
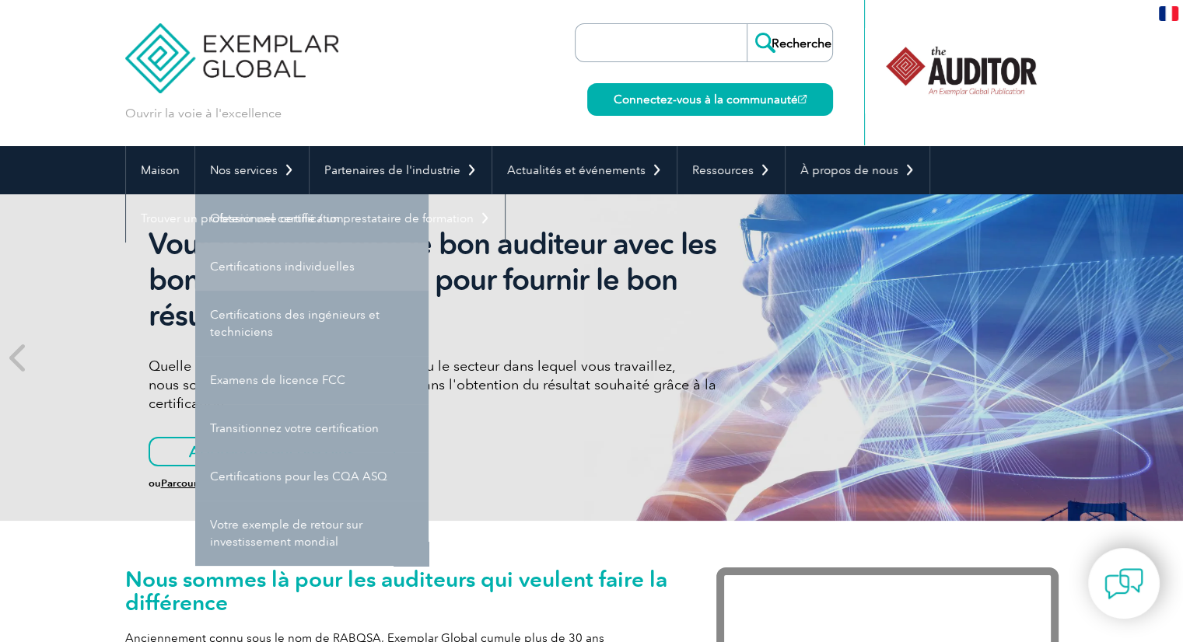
click at [292, 274] on link "Certifications individuelles" at bounding box center [311, 267] width 233 height 48
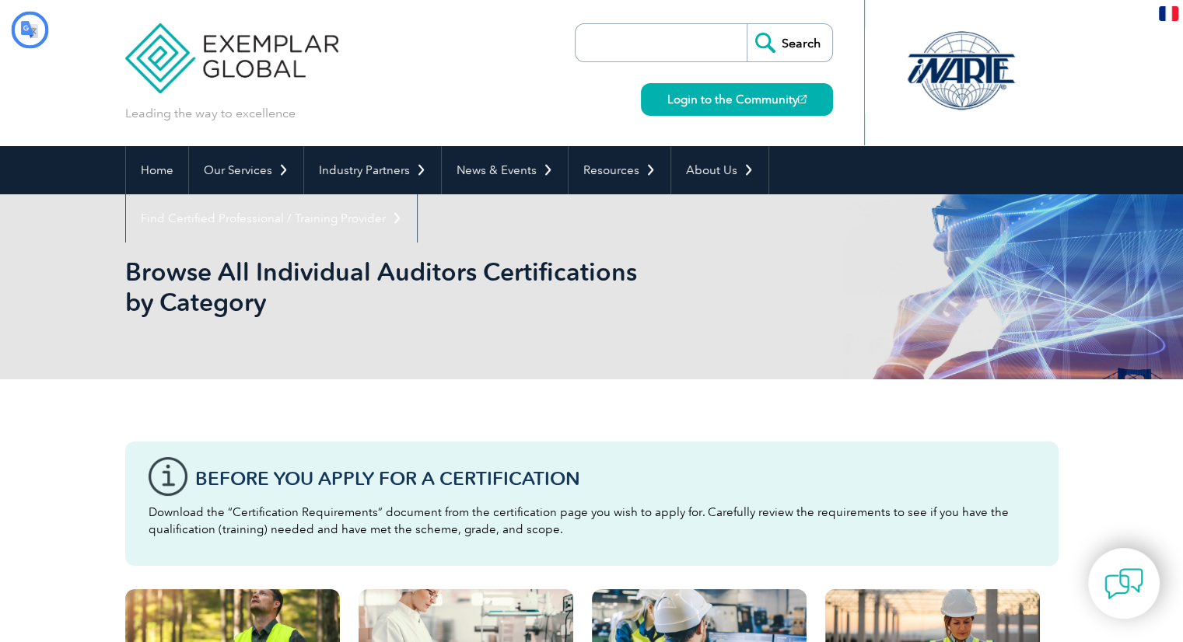
type input "Recherche"
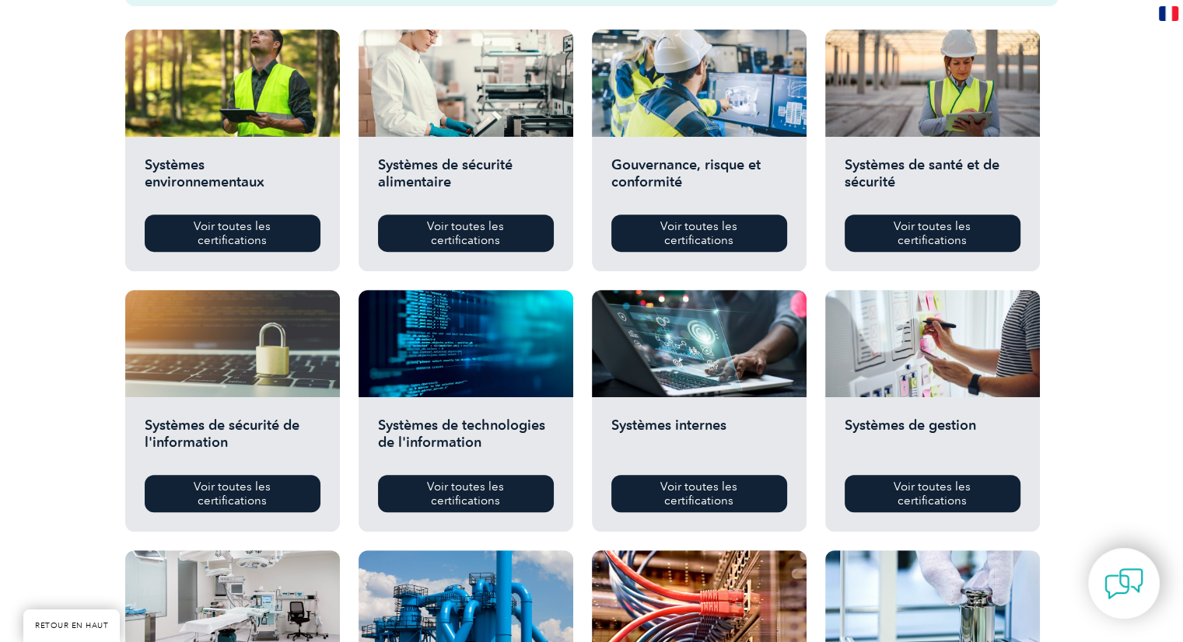
scroll to position [653, 0]
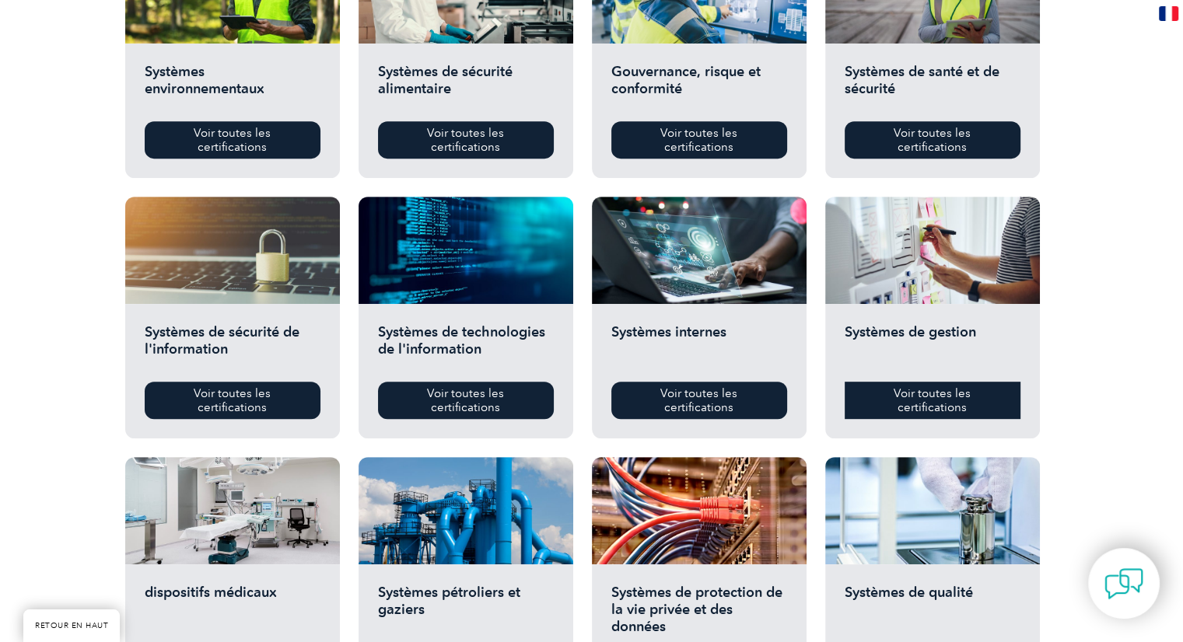
click at [986, 401] on link "Voir toutes les certifications" at bounding box center [933, 400] width 176 height 37
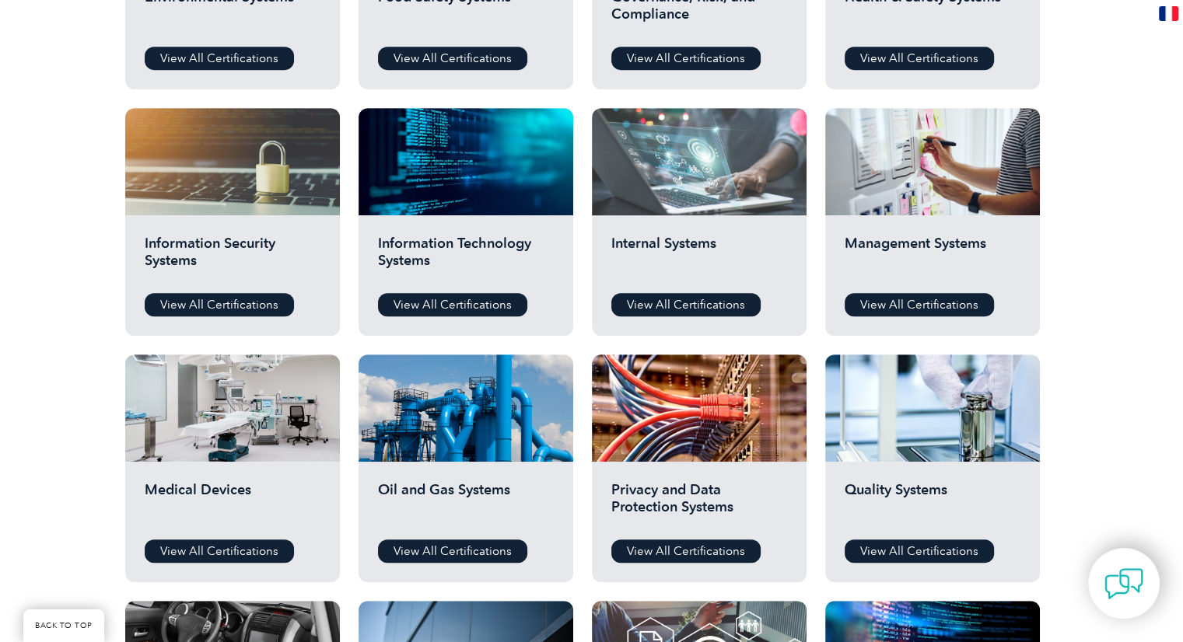
scroll to position [809, 0]
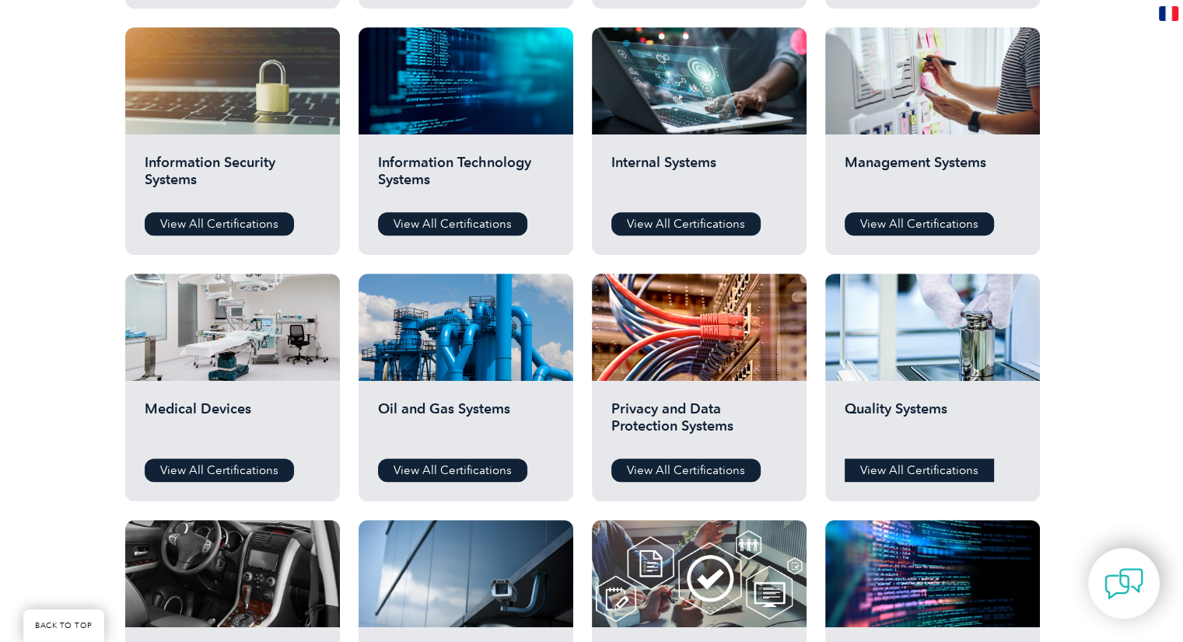
click at [932, 474] on link "View All Certifications" at bounding box center [919, 470] width 149 height 23
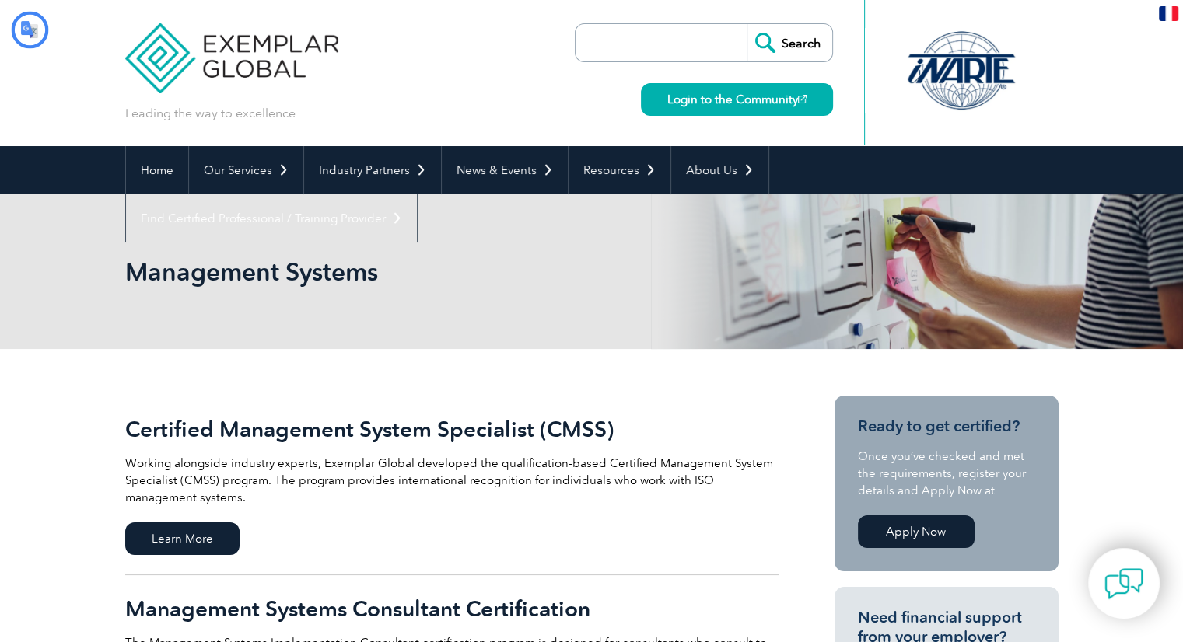
type input "Recherche"
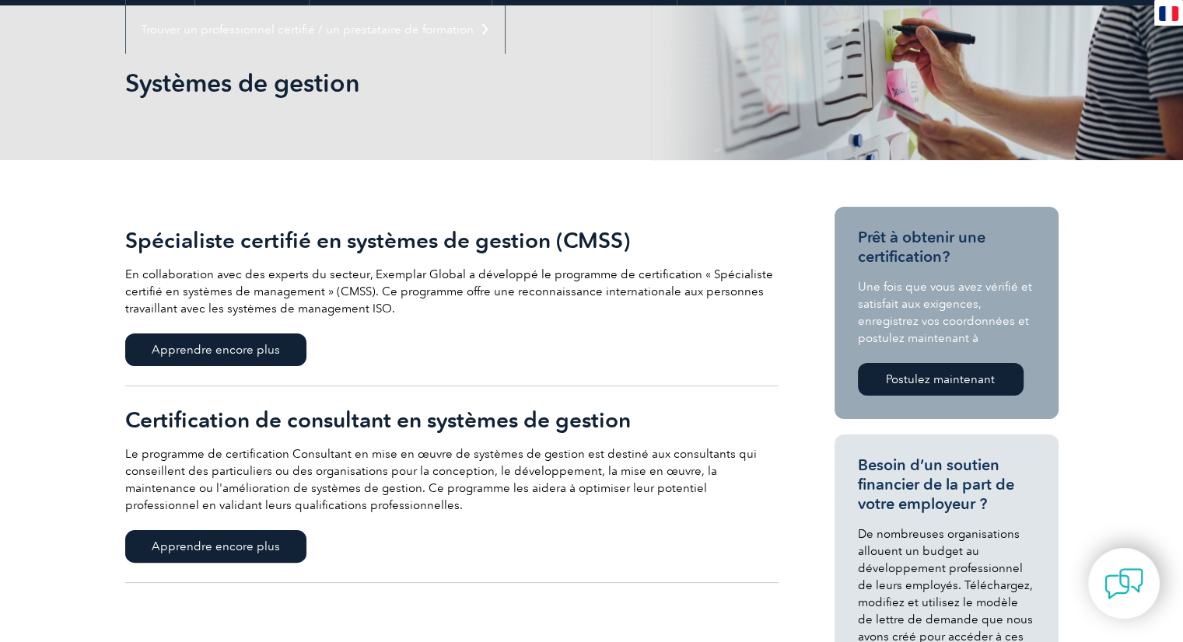
scroll to position [124, 0]
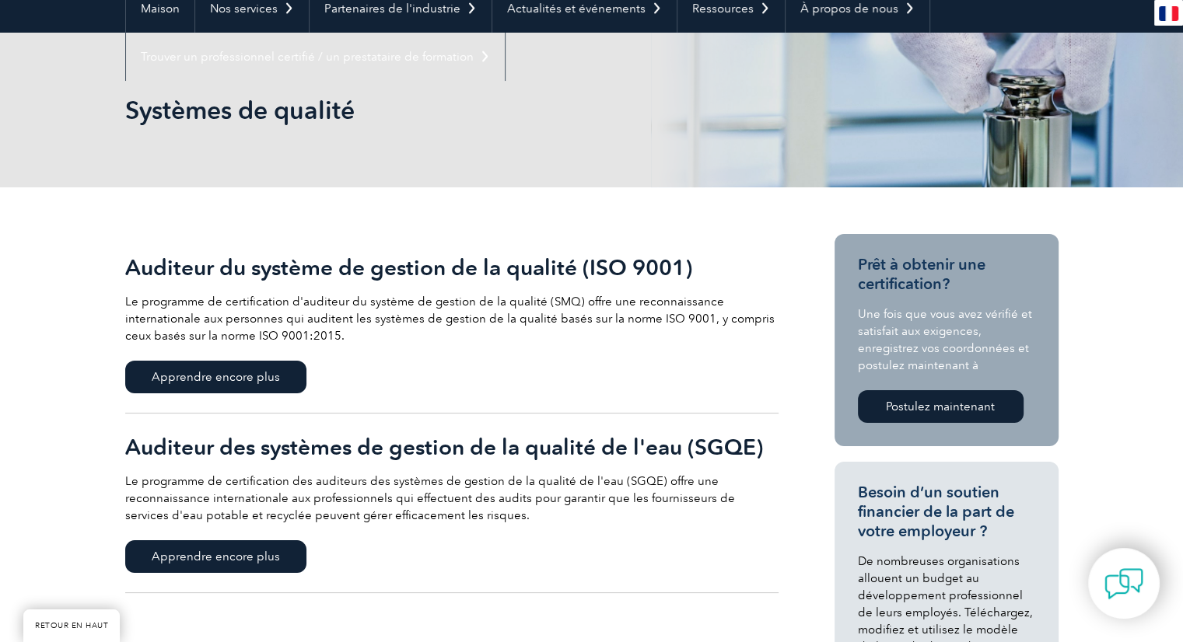
scroll to position [187, 0]
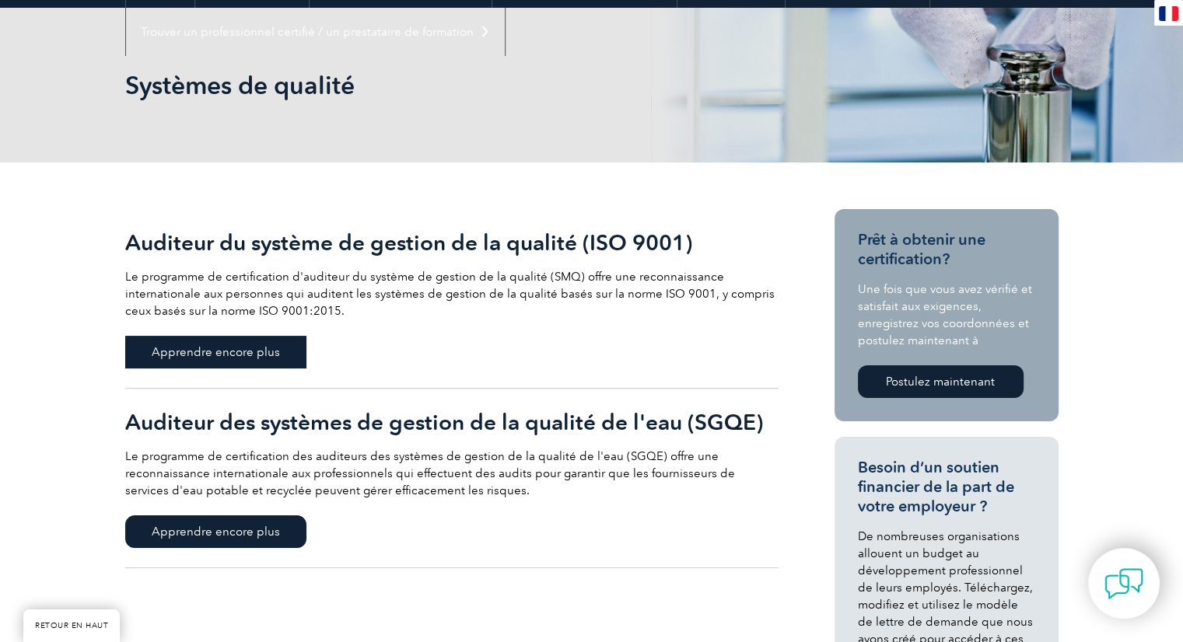
click at [281, 362] on span "Apprendre encore plus" at bounding box center [215, 352] width 181 height 33
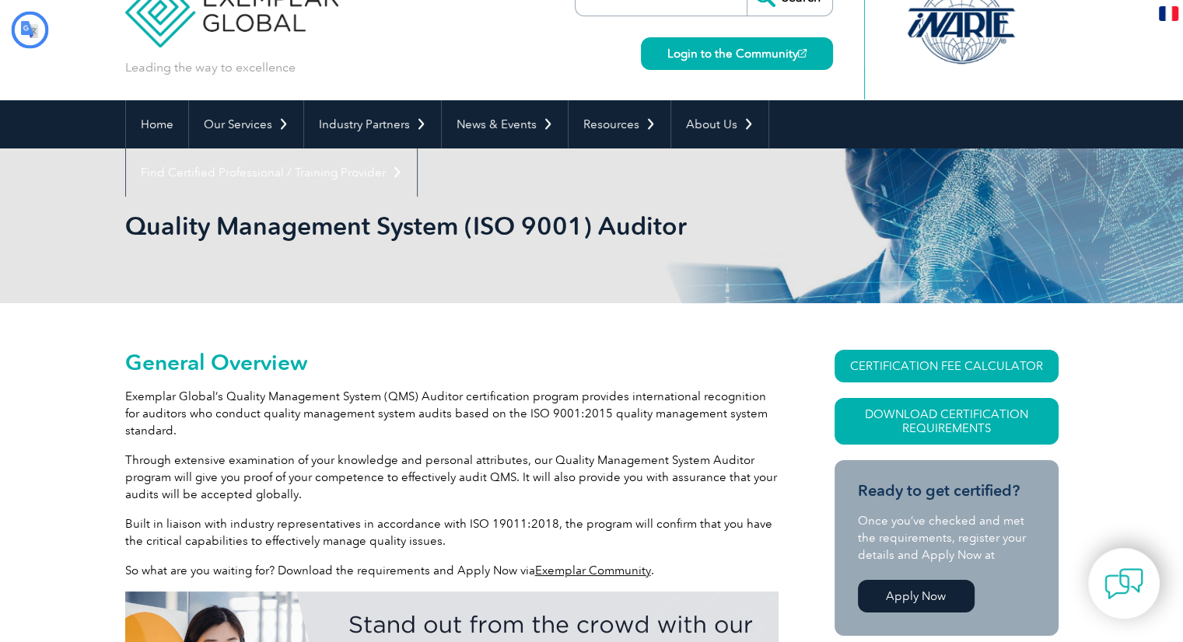
type input "Recherche"
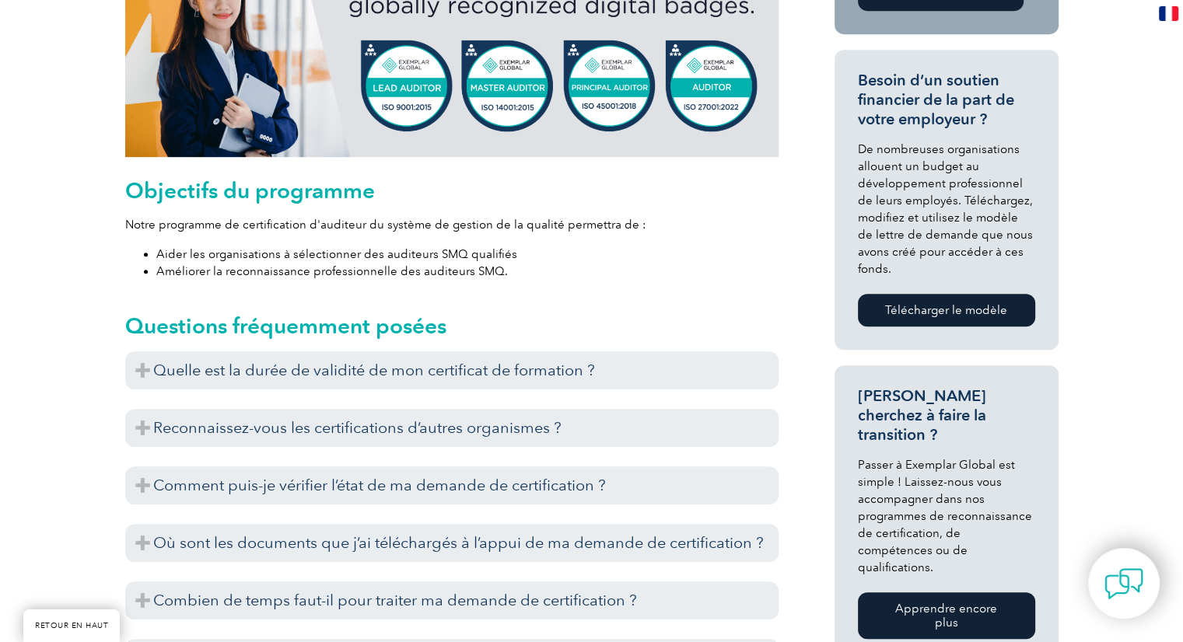
scroll to position [730, 0]
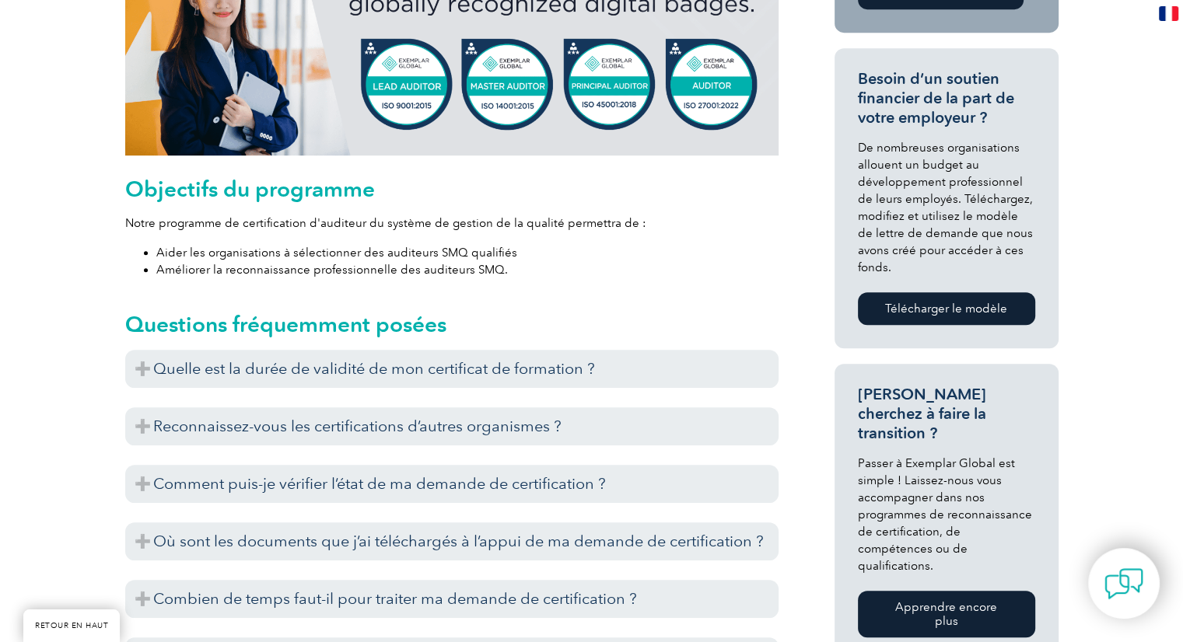
click at [281, 362] on font "Quelle est la durée de validité de mon certificat de formation ?" at bounding box center [374, 368] width 442 height 19
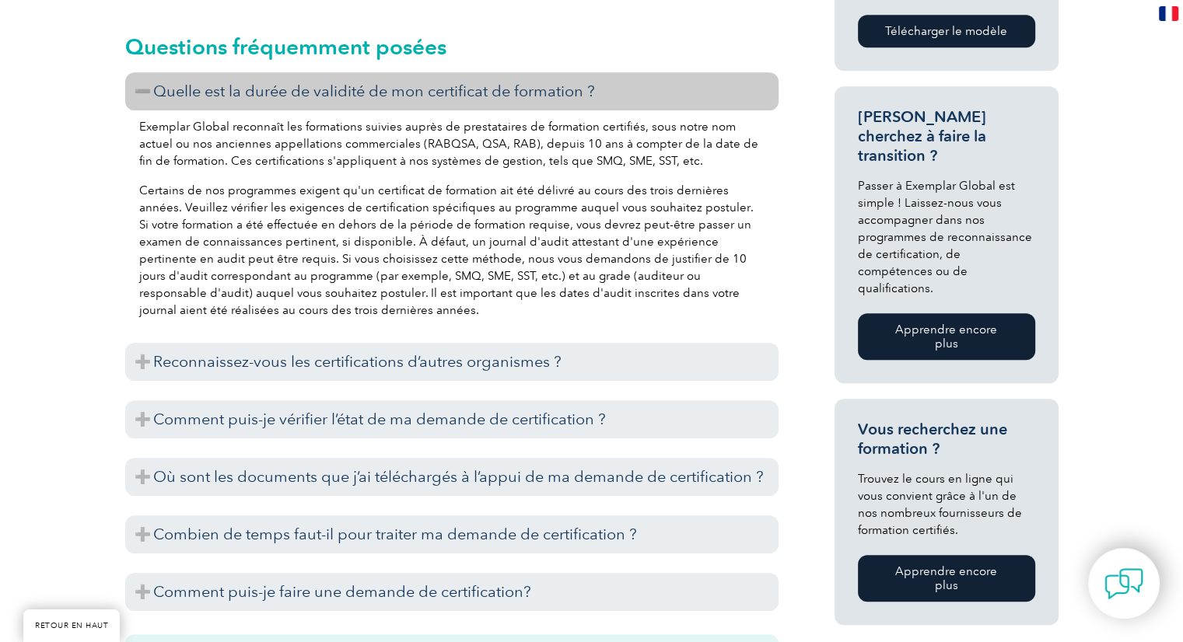
scroll to position [1010, 0]
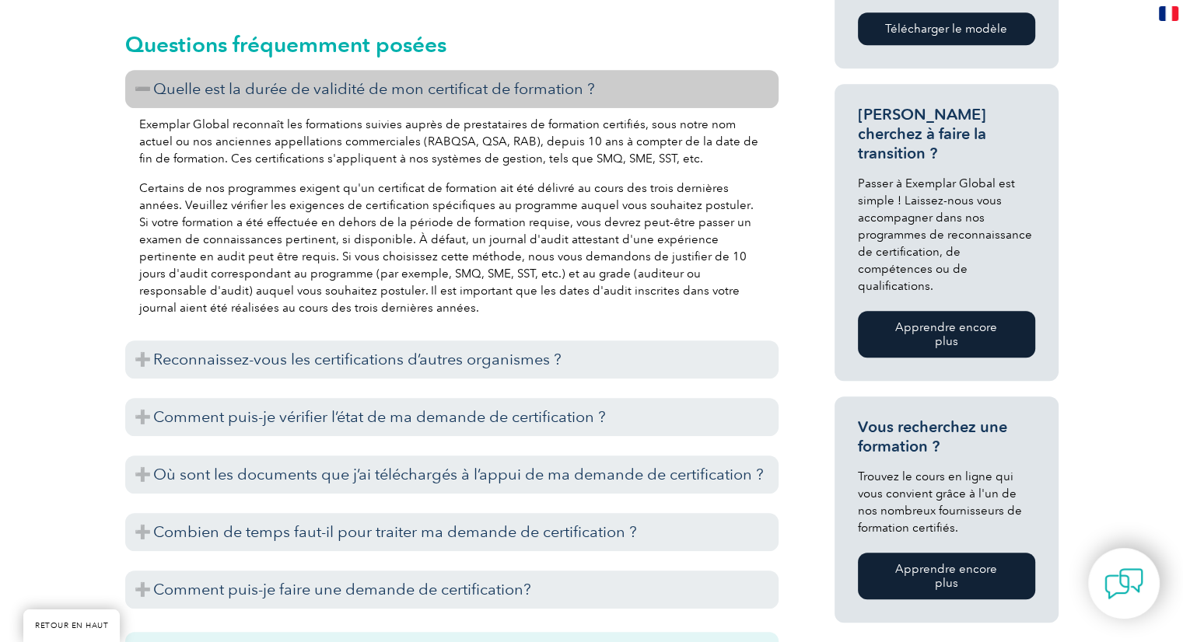
click at [281, 362] on font "Reconnaissez-vous les certifications d’autres organismes ?" at bounding box center [357, 359] width 408 height 19
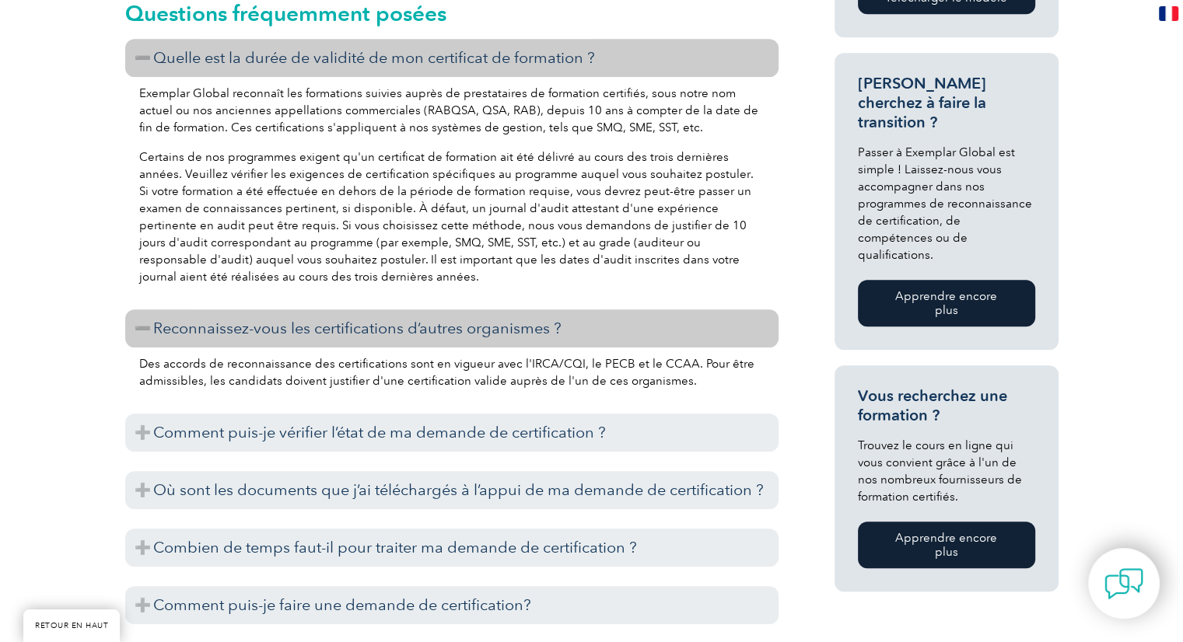
scroll to position [1103, 0]
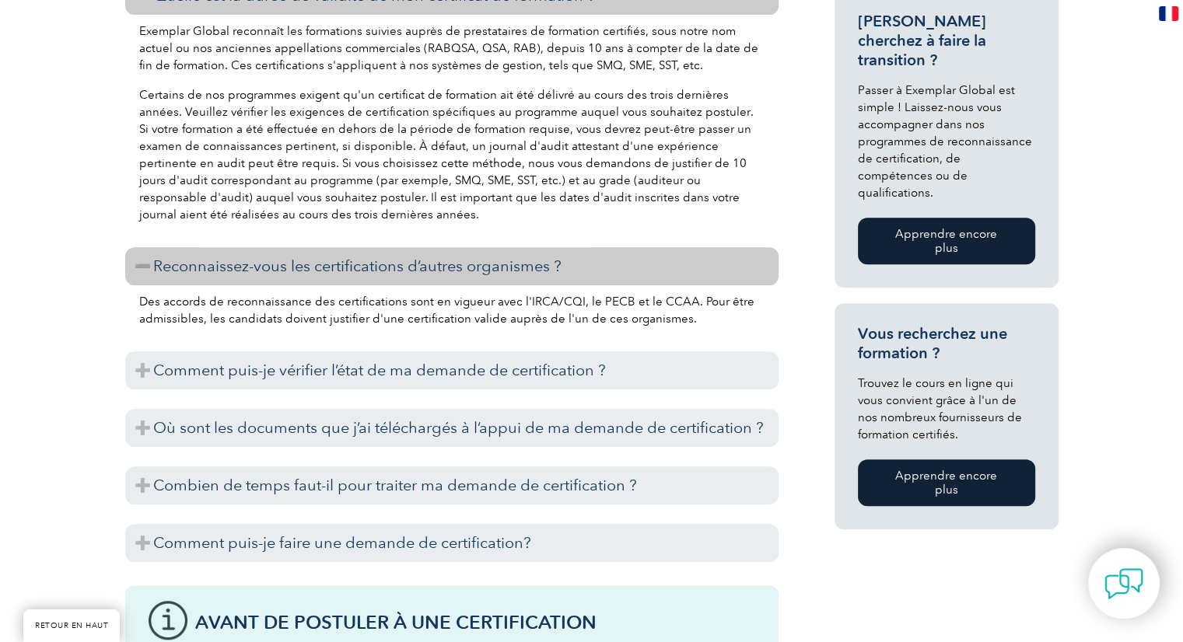
click at [281, 362] on font "Comment puis-je vérifier l’état de ma demande de certification ?" at bounding box center [379, 370] width 453 height 19
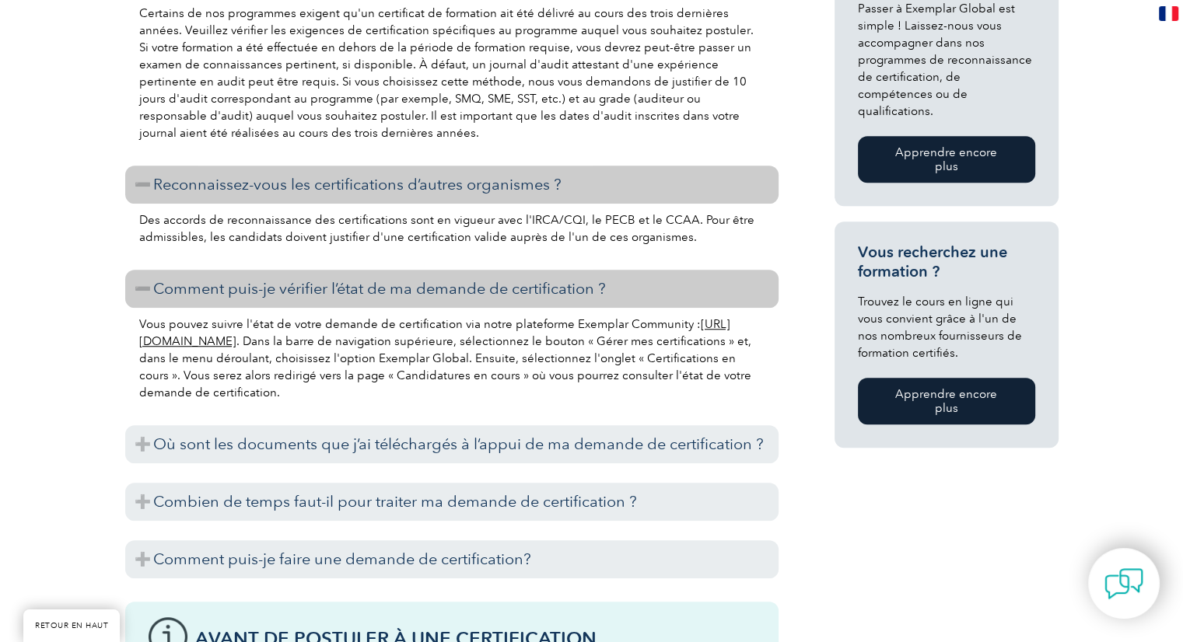
scroll to position [1228, 0]
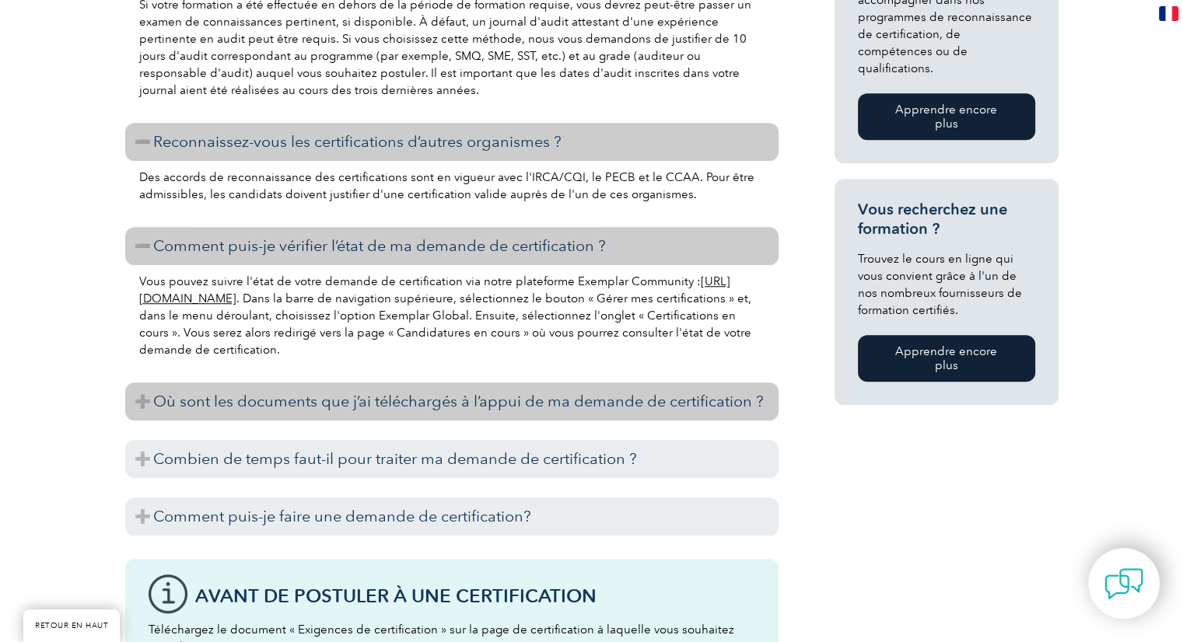
click at [299, 405] on font "Où sont les documents que j’ai téléchargés à l’appui de ma demande de certifica…" at bounding box center [458, 401] width 610 height 19
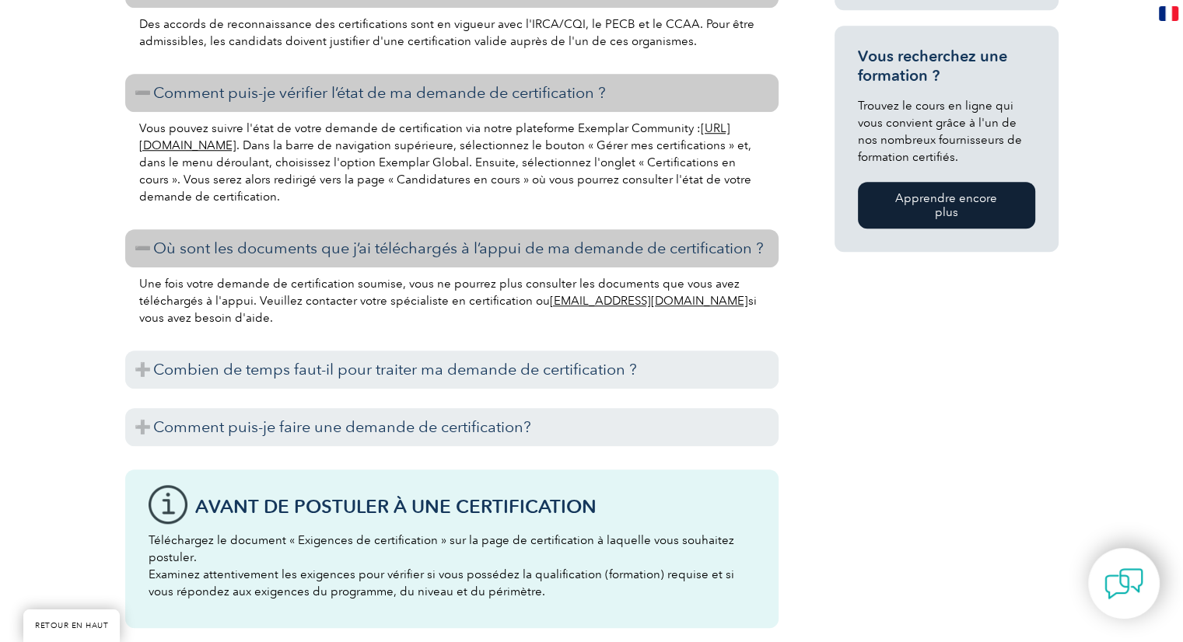
scroll to position [1383, 0]
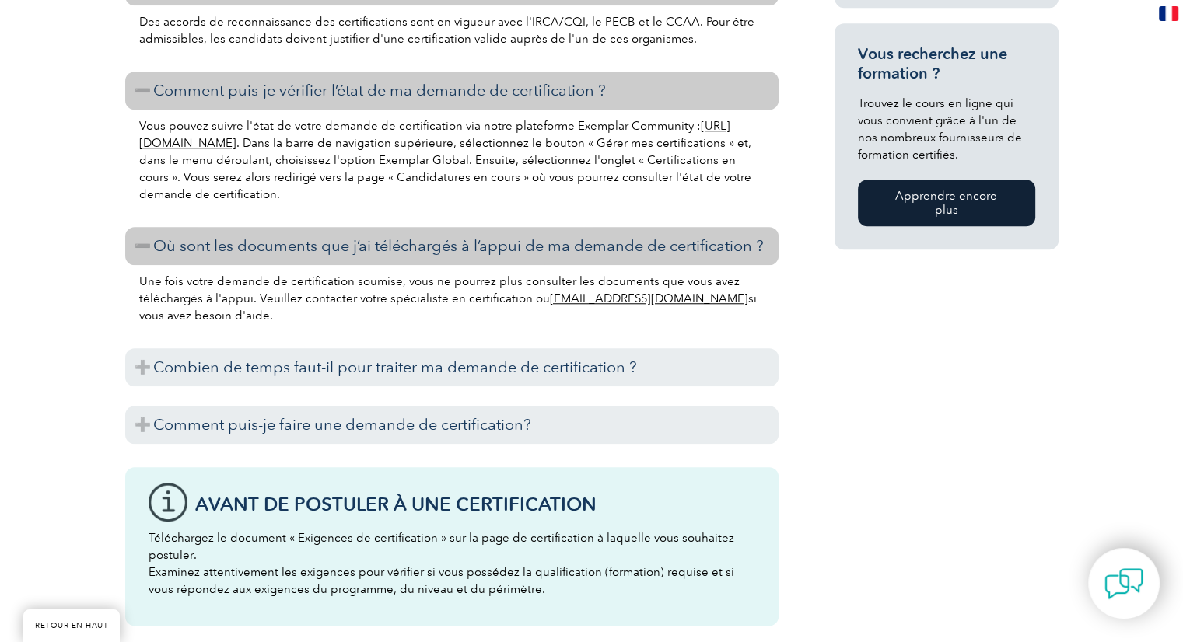
click at [288, 386] on div "Ce processus prend généralement entre sept et dix jours ouvrables. Il est toute…" at bounding box center [451, 390] width 653 height 8
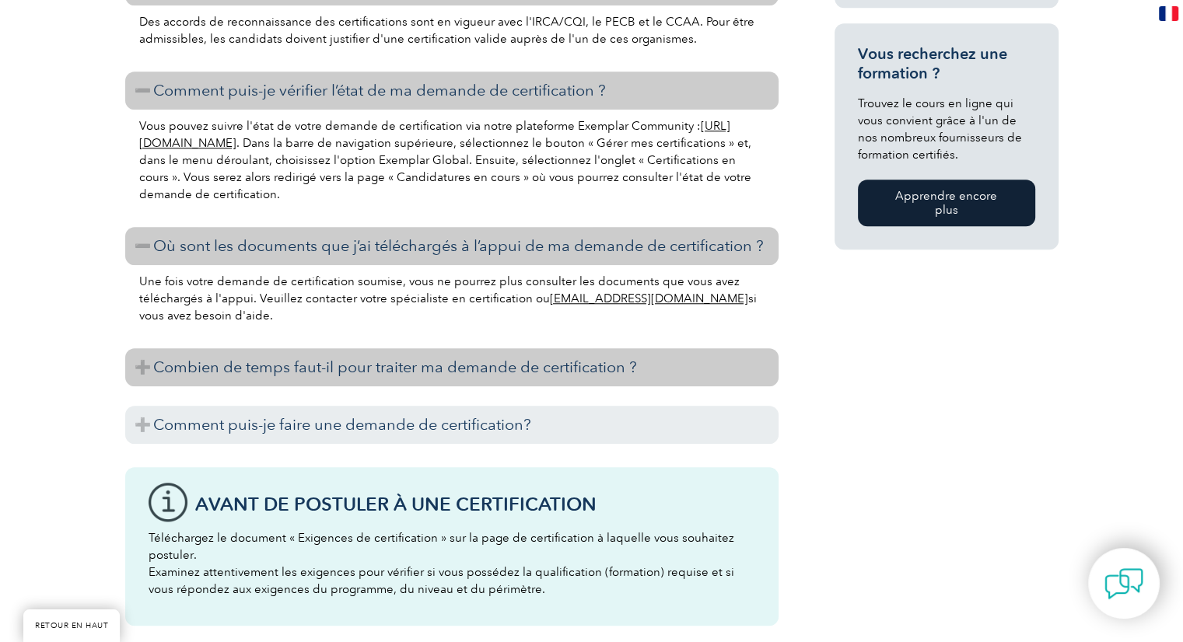
click at [288, 358] on font "Combien de temps faut-il pour traiter ma demande de certification ?" at bounding box center [395, 367] width 484 height 19
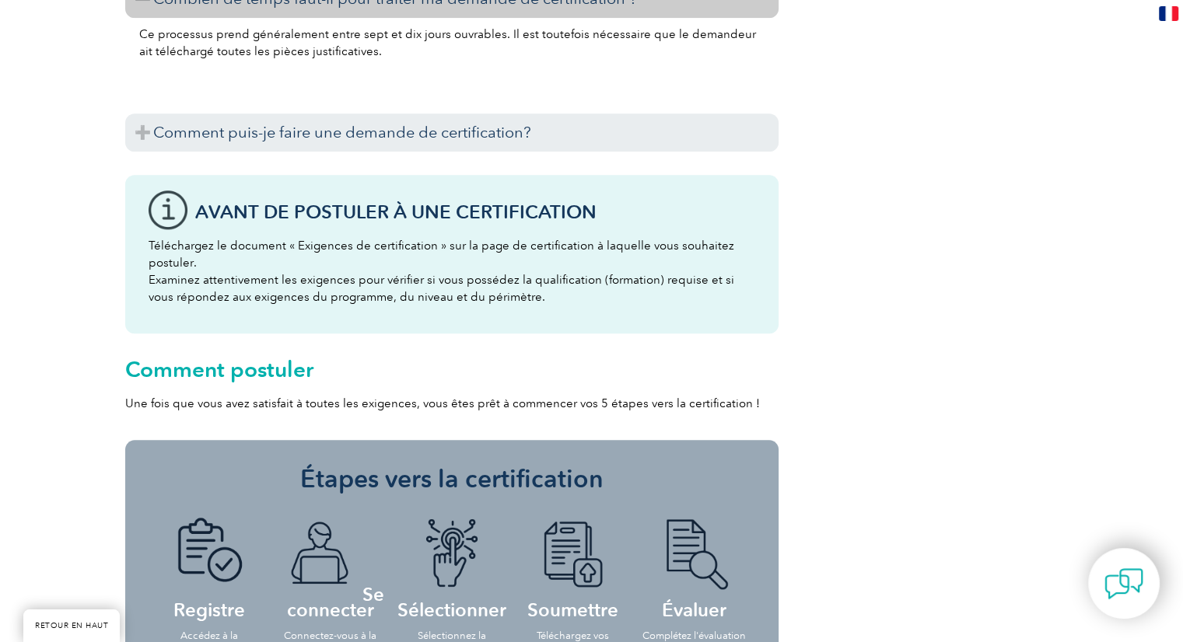
scroll to position [1757, 0]
